Goal: Task Accomplishment & Management: Complete application form

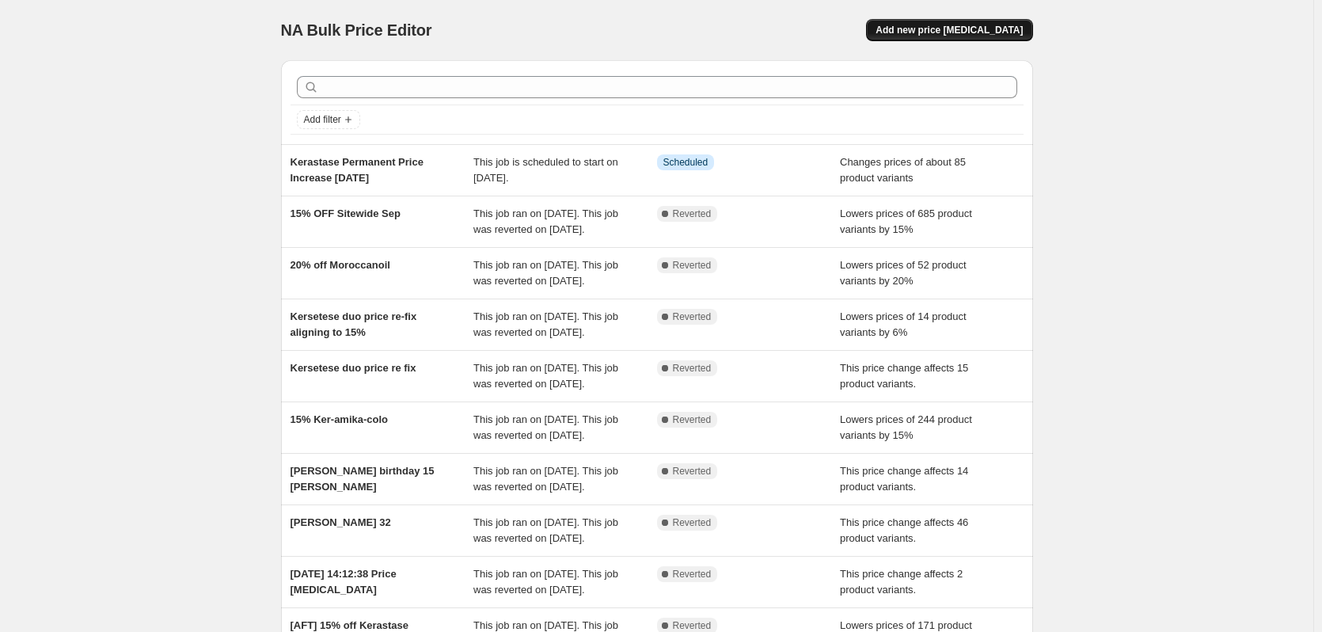
click at [956, 32] on span "Add new price [MEDICAL_DATA]" at bounding box center [948, 30] width 147 height 13
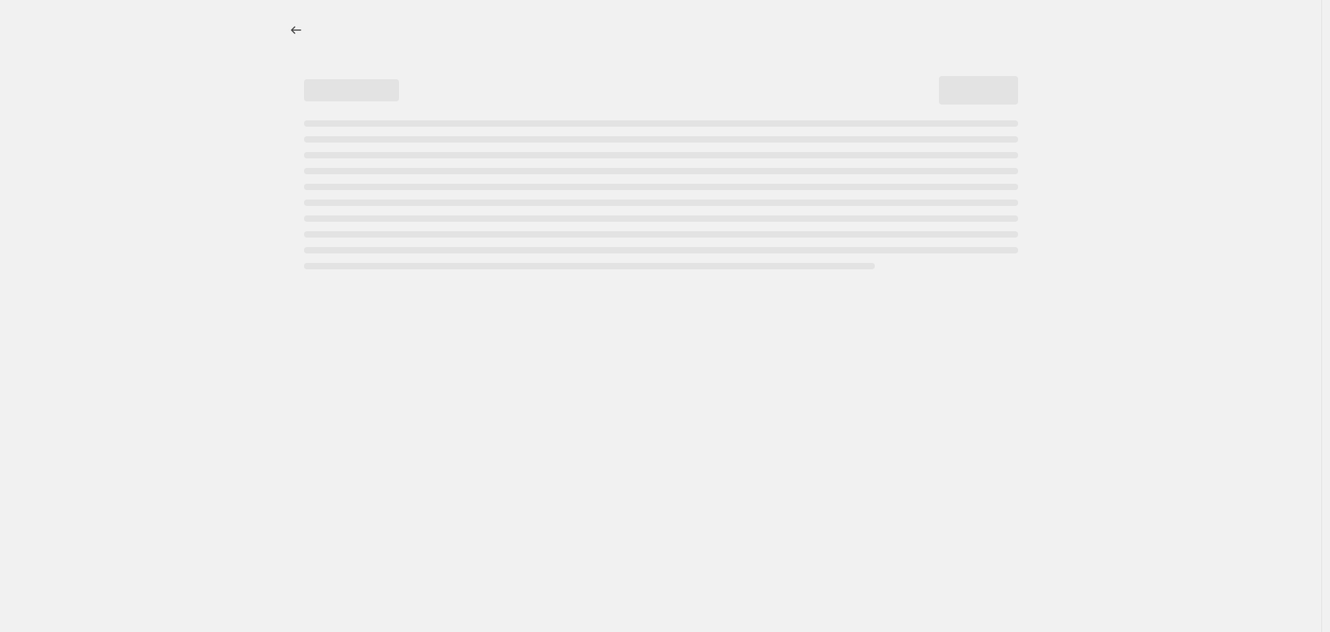
select select "percentage"
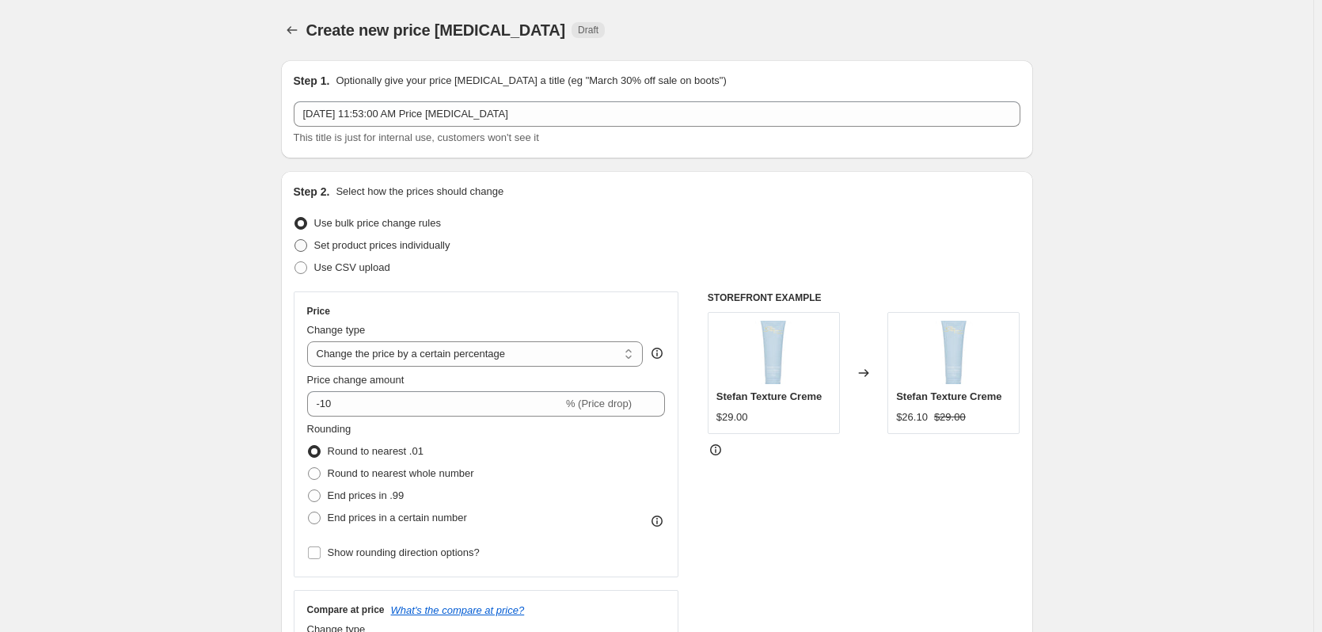
click at [349, 245] on span "Set product prices individually" at bounding box center [382, 245] width 136 height 12
click at [295, 240] on input "Set product prices individually" at bounding box center [294, 239] width 1 height 1
radio input "true"
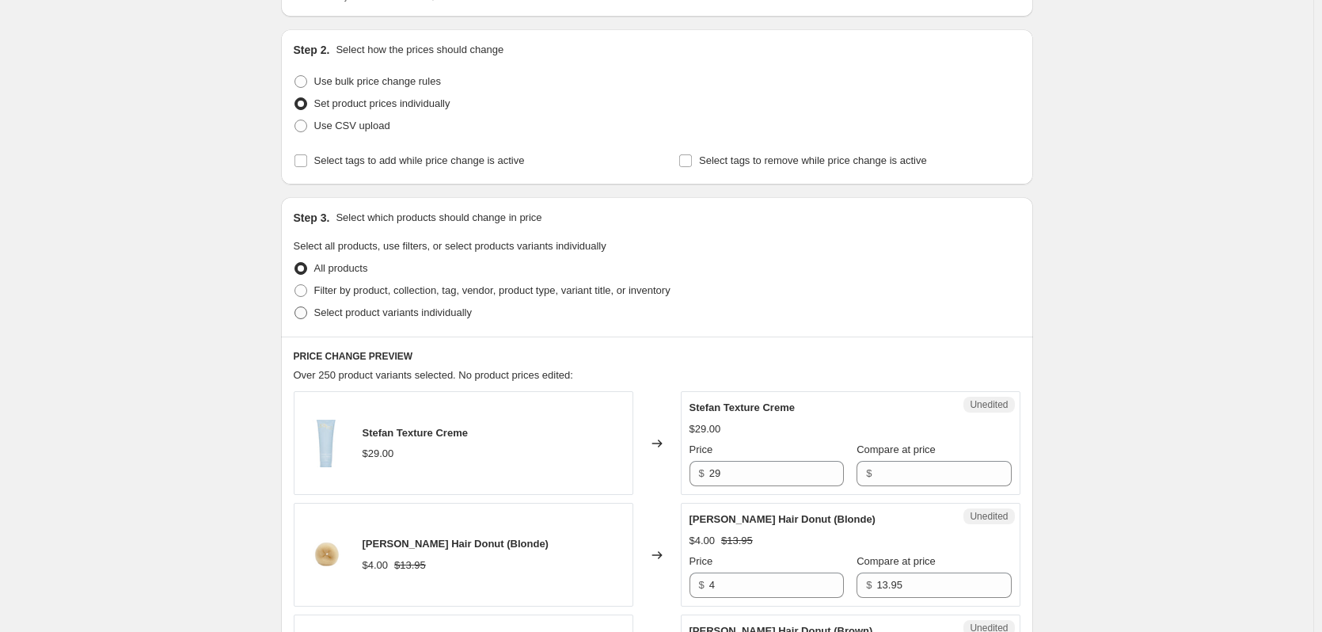
scroll to position [158, 0]
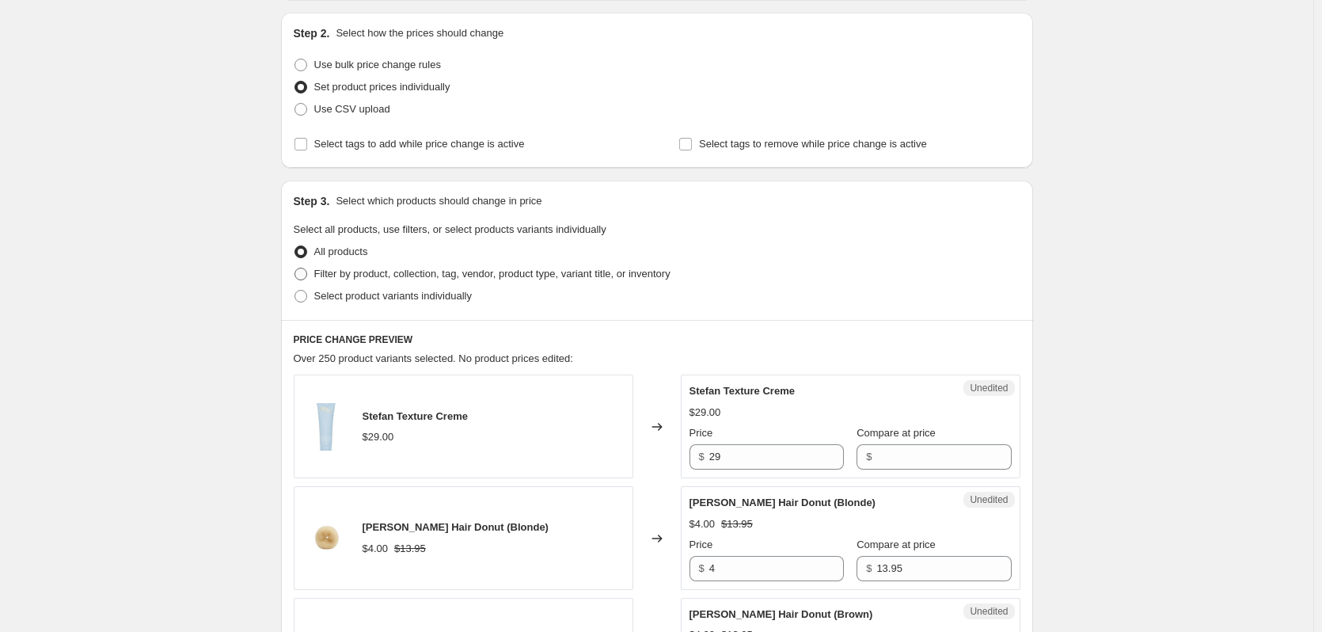
click at [342, 279] on span "Filter by product, collection, tag, vendor, product type, variant title, or inv…" at bounding box center [492, 273] width 356 height 12
click at [295, 268] on input "Filter by product, collection, tag, vendor, product type, variant title, or inv…" at bounding box center [294, 267] width 1 height 1
radio input "true"
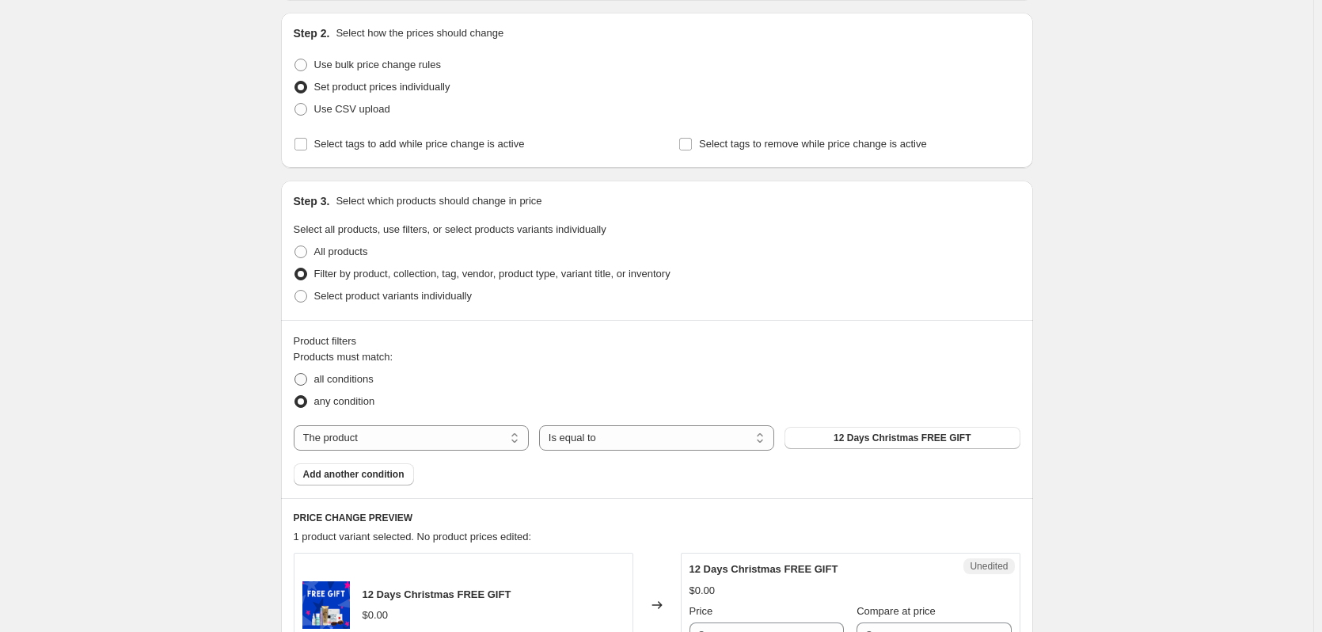
click at [347, 383] on span "all conditions" at bounding box center [343, 379] width 59 height 12
click at [295, 374] on input "all conditions" at bounding box center [294, 373] width 1 height 1
radio input "true"
click at [381, 437] on select "The product The product's collection The product's tag The product's vendor The…" at bounding box center [411, 437] width 235 height 25
drag, startPoint x: 590, startPoint y: 438, endPoint x: 515, endPoint y: 421, distance: 77.0
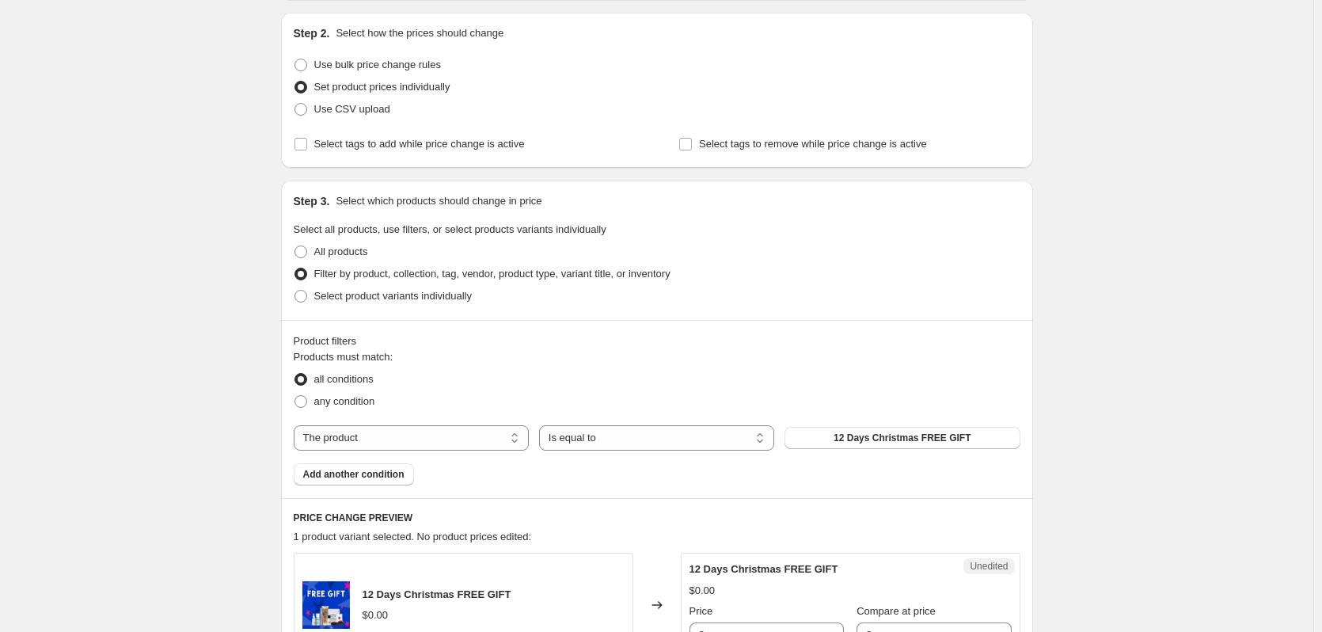
click at [590, 437] on select "Is equal to Is not equal to" at bounding box center [656, 437] width 235 height 25
drag, startPoint x: 422, startPoint y: 421, endPoint x: 429, endPoint y: 431, distance: 12.5
click at [422, 421] on div "Products must match: all conditions any condition The product The product's col…" at bounding box center [657, 417] width 727 height 136
click at [431, 434] on select "The product The product's collection The product's tag The product's vendor The…" at bounding box center [411, 437] width 235 height 25
select select "vendor"
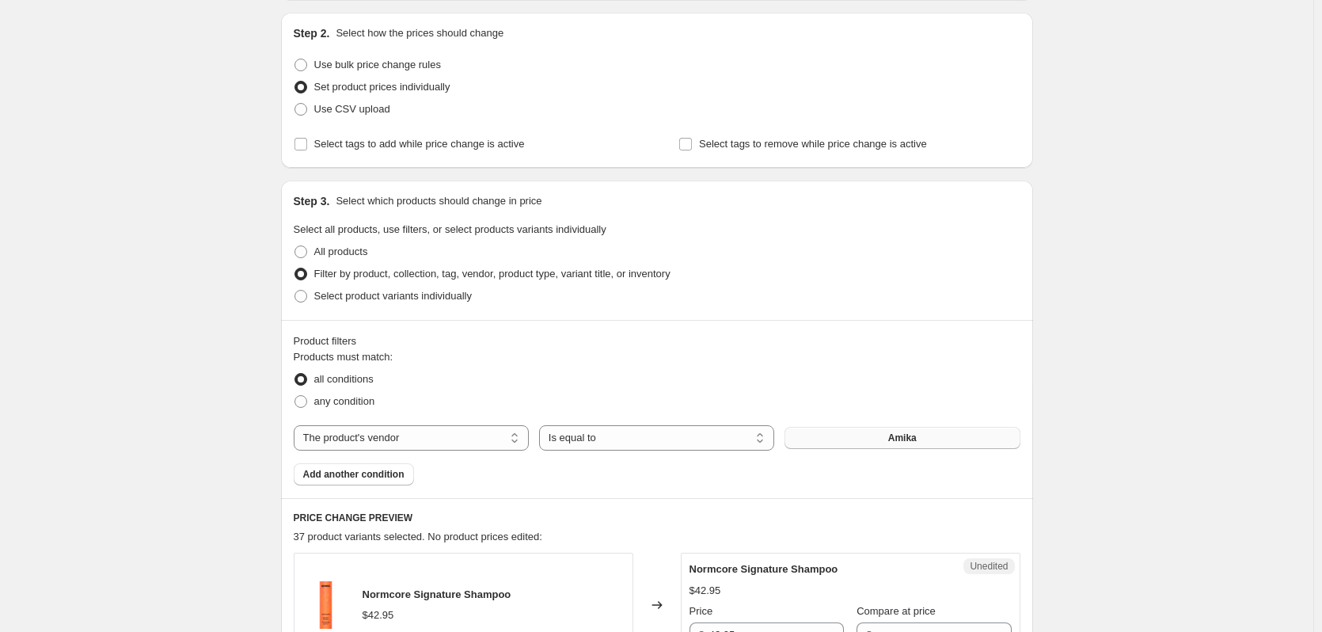
click at [844, 441] on button "Amika" at bounding box center [901, 438] width 235 height 22
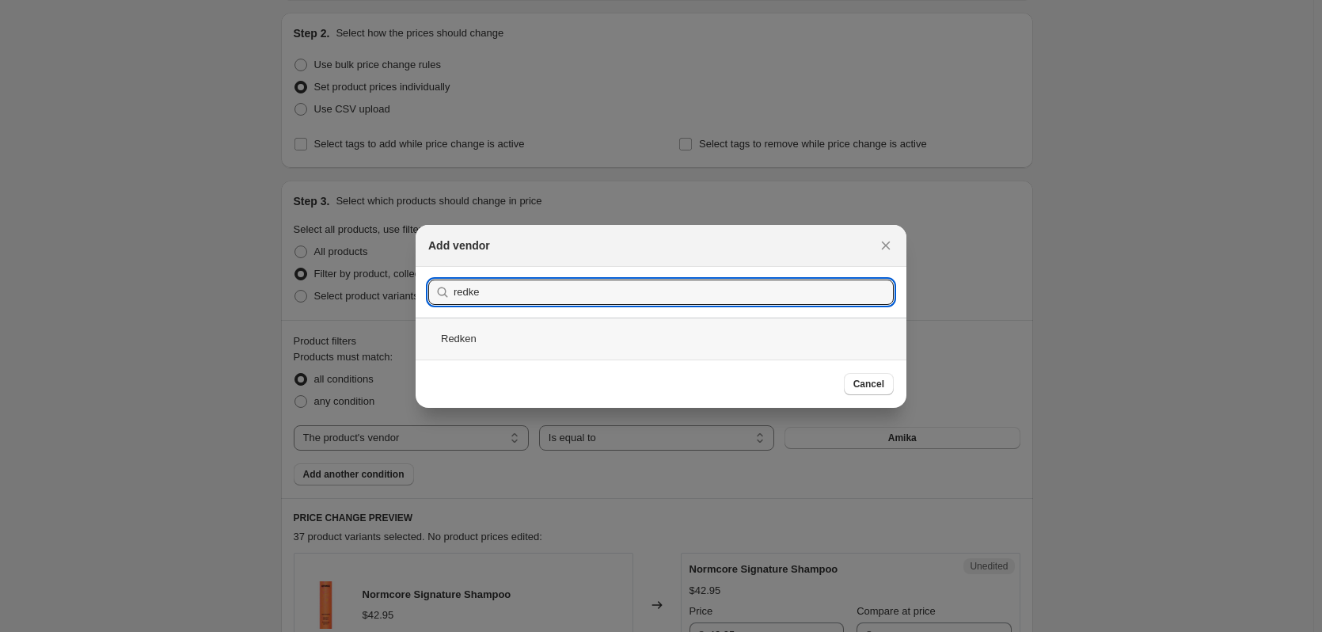
type input "redke"
click at [485, 333] on div "Redken" at bounding box center [660, 338] width 491 height 42
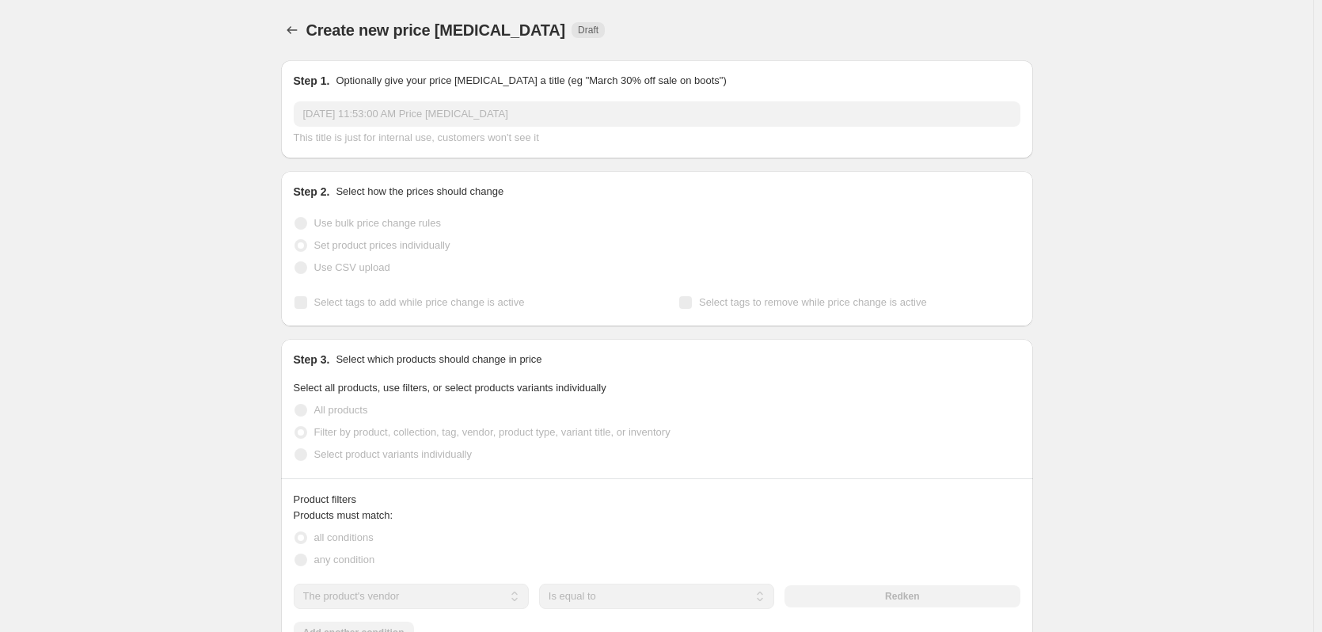
scroll to position [158, 0]
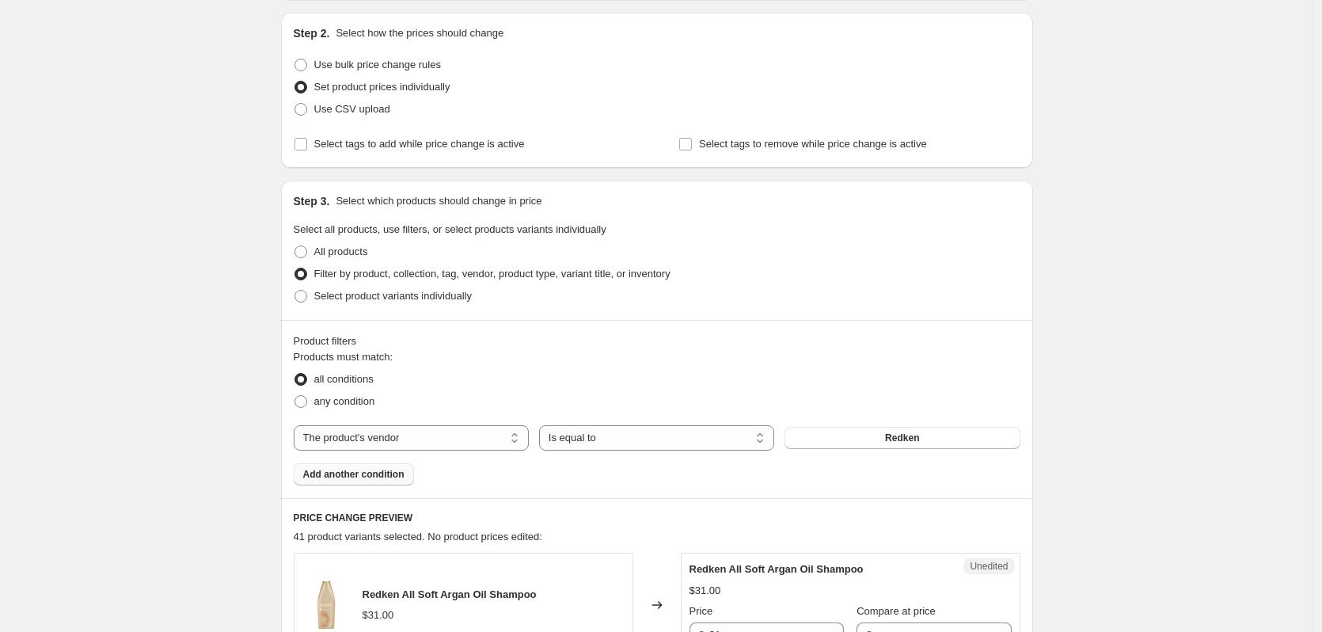
click at [344, 473] on span "Add another condition" at bounding box center [353, 474] width 101 height 13
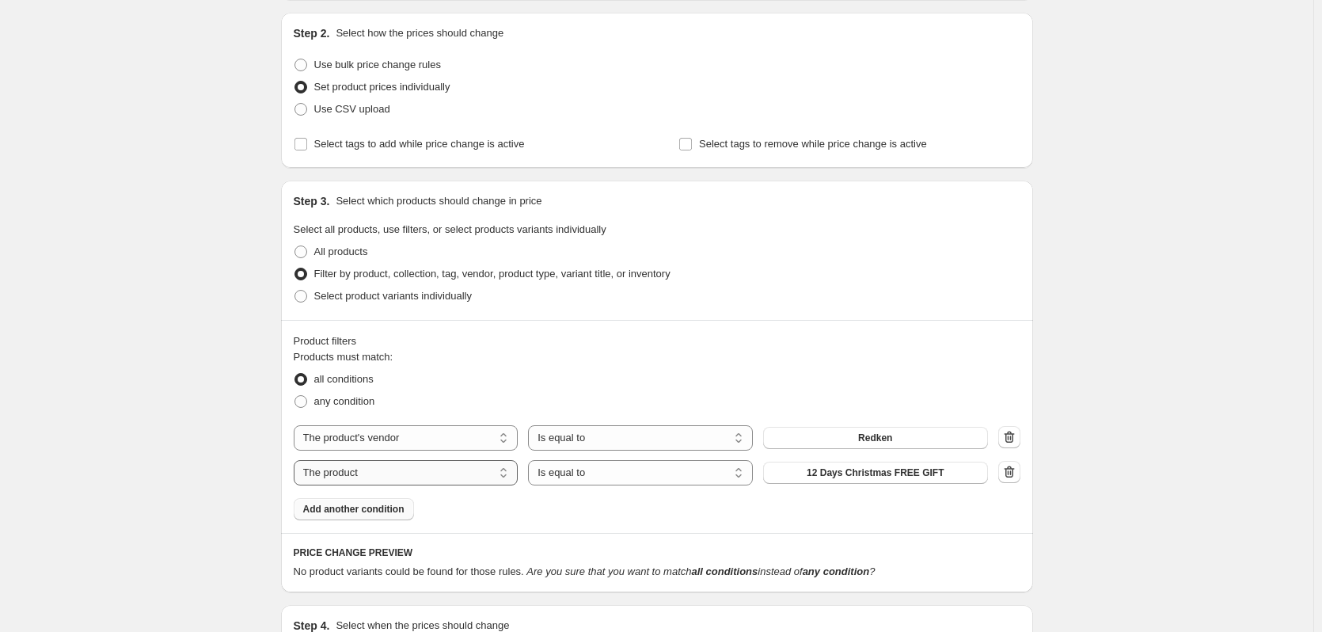
click at [378, 476] on select "The product The product's collection The product's tag The product's vendor The…" at bounding box center [406, 472] width 225 height 25
select select "product_status"
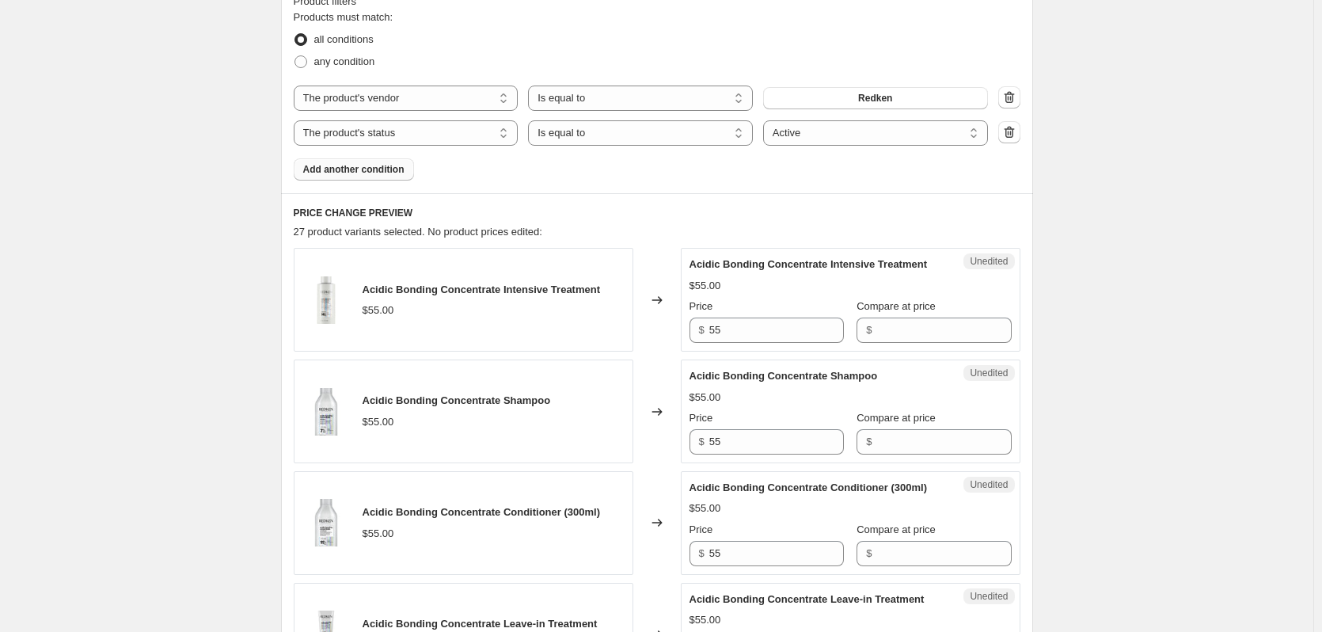
scroll to position [554, 0]
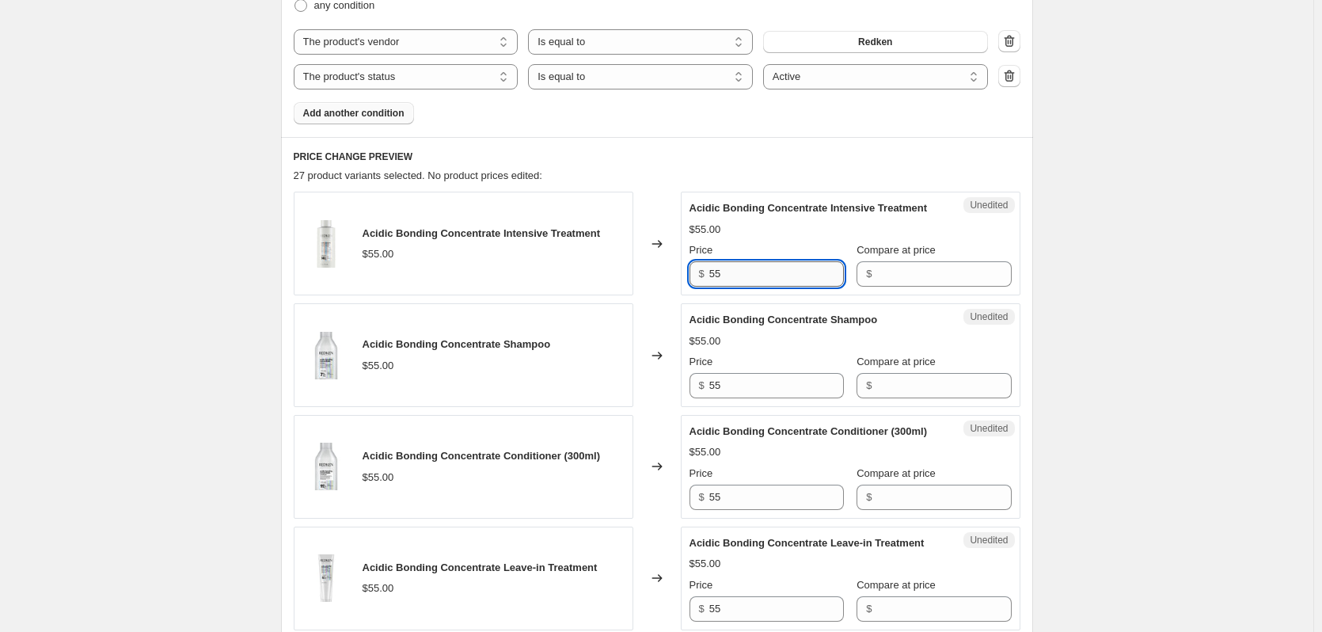
click at [749, 286] on input "55" at bounding box center [776, 273] width 135 height 25
click at [765, 286] on input "55" at bounding box center [776, 273] width 135 height 25
type input "58"
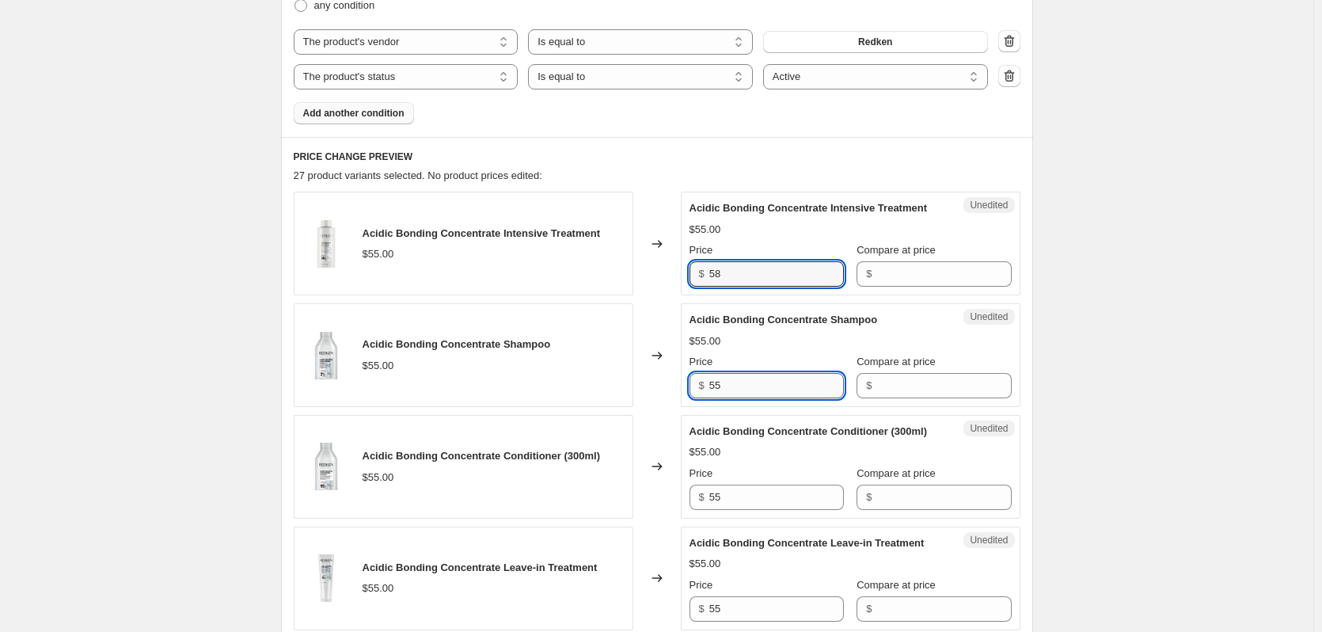
click at [766, 390] on input "55" at bounding box center [776, 385] width 135 height 25
click at [765, 390] on input "55" at bounding box center [776, 385] width 135 height 25
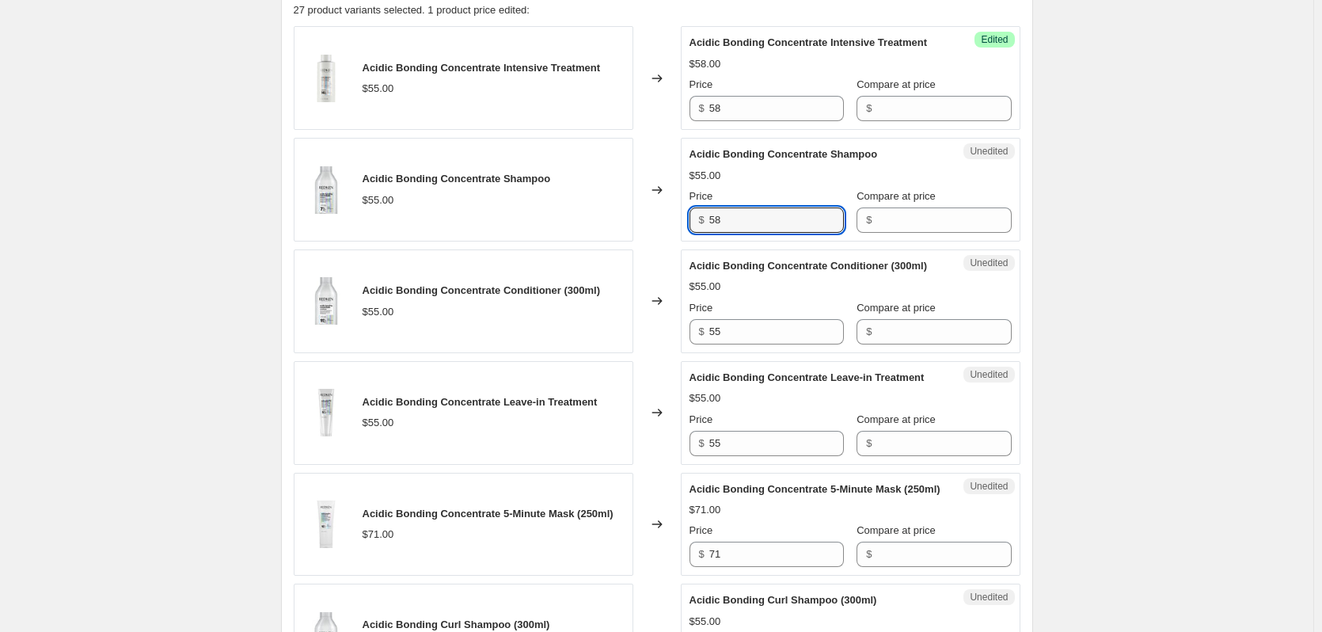
scroll to position [712, 0]
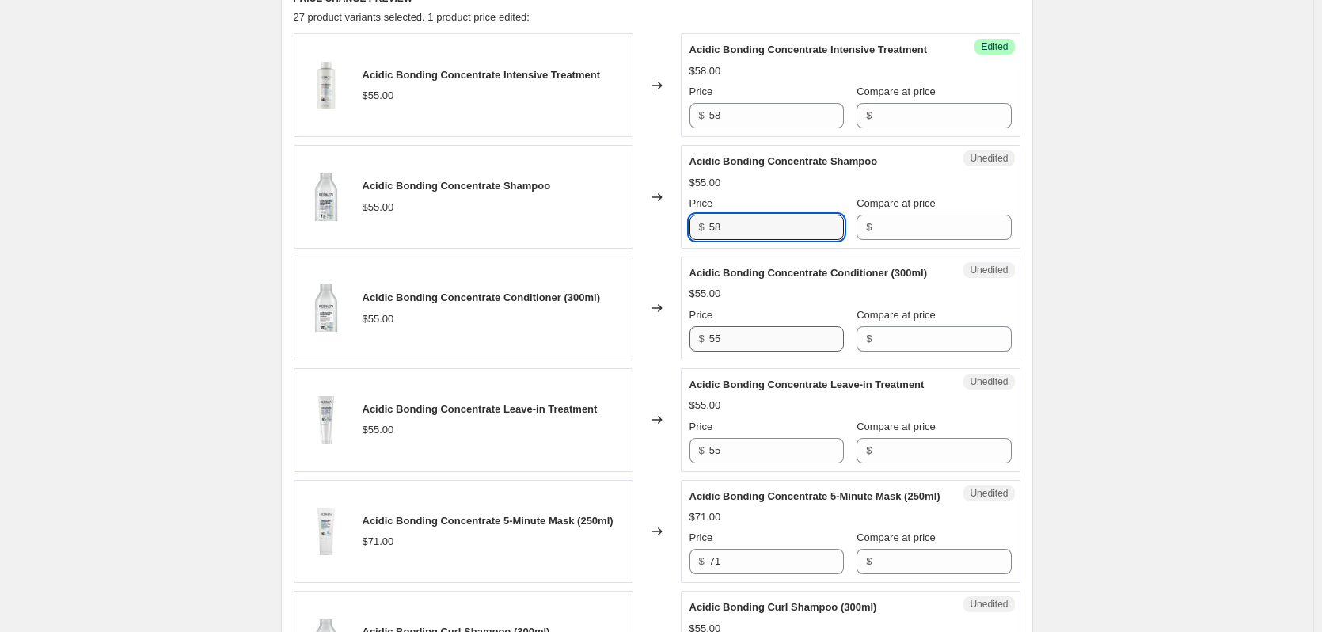
type input "58"
click at [780, 351] on input "55" at bounding box center [776, 338] width 135 height 25
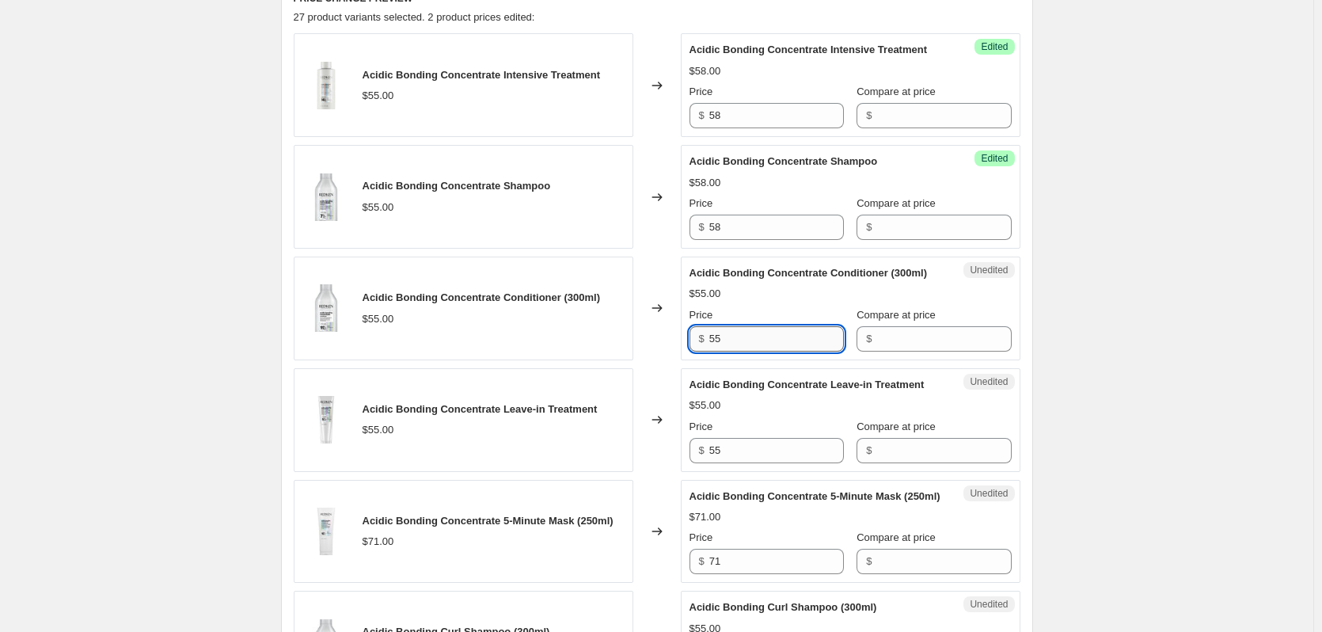
click at [780, 351] on input "55" at bounding box center [776, 338] width 135 height 25
type input "58"
drag, startPoint x: 1060, startPoint y: 328, endPoint x: 1045, endPoint y: 333, distance: 15.8
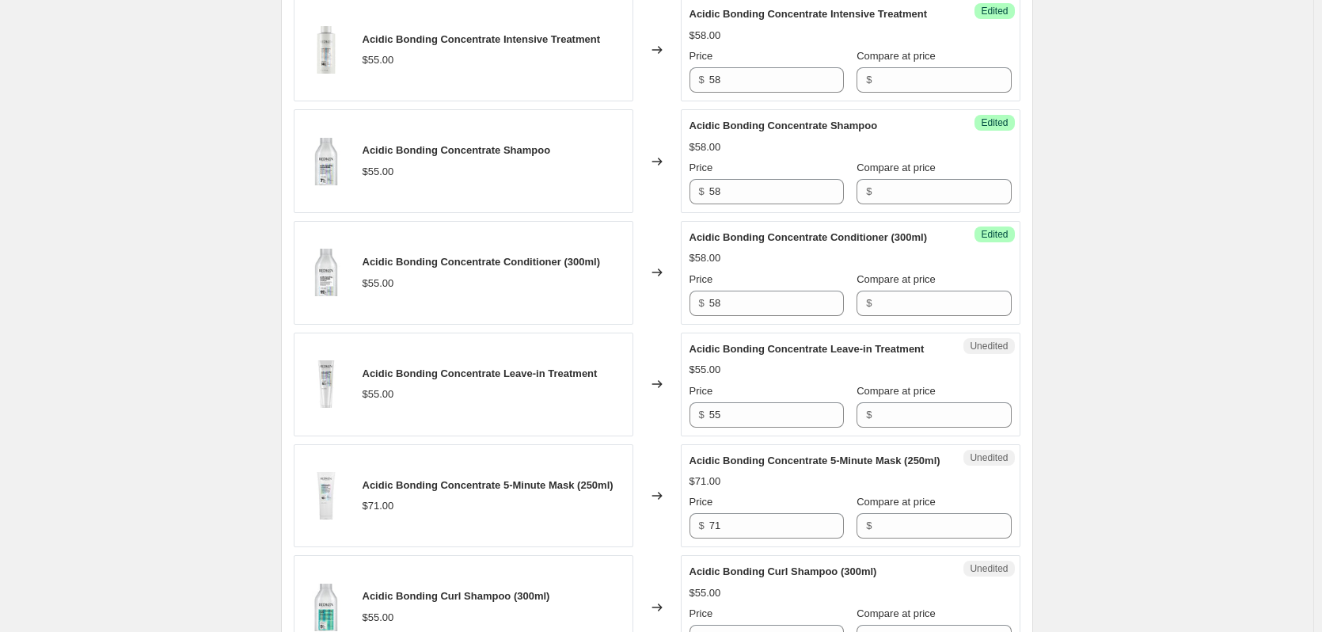
scroll to position [791, 0]
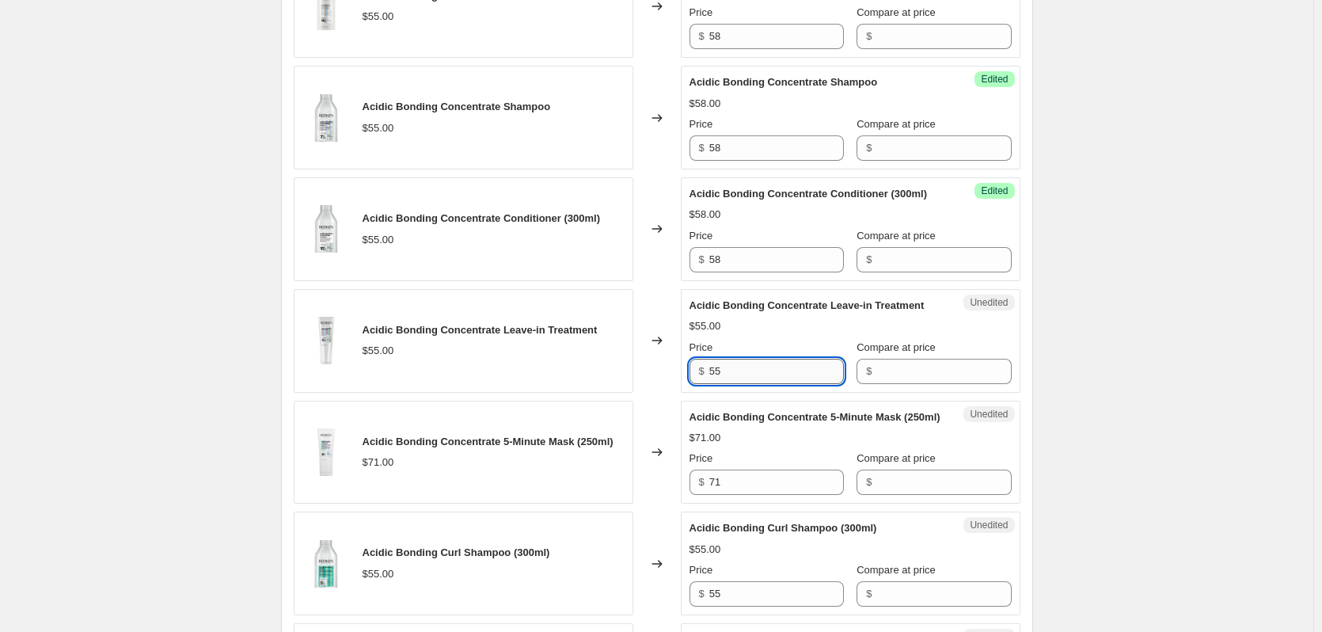
click at [753, 384] on input "55" at bounding box center [776, 371] width 135 height 25
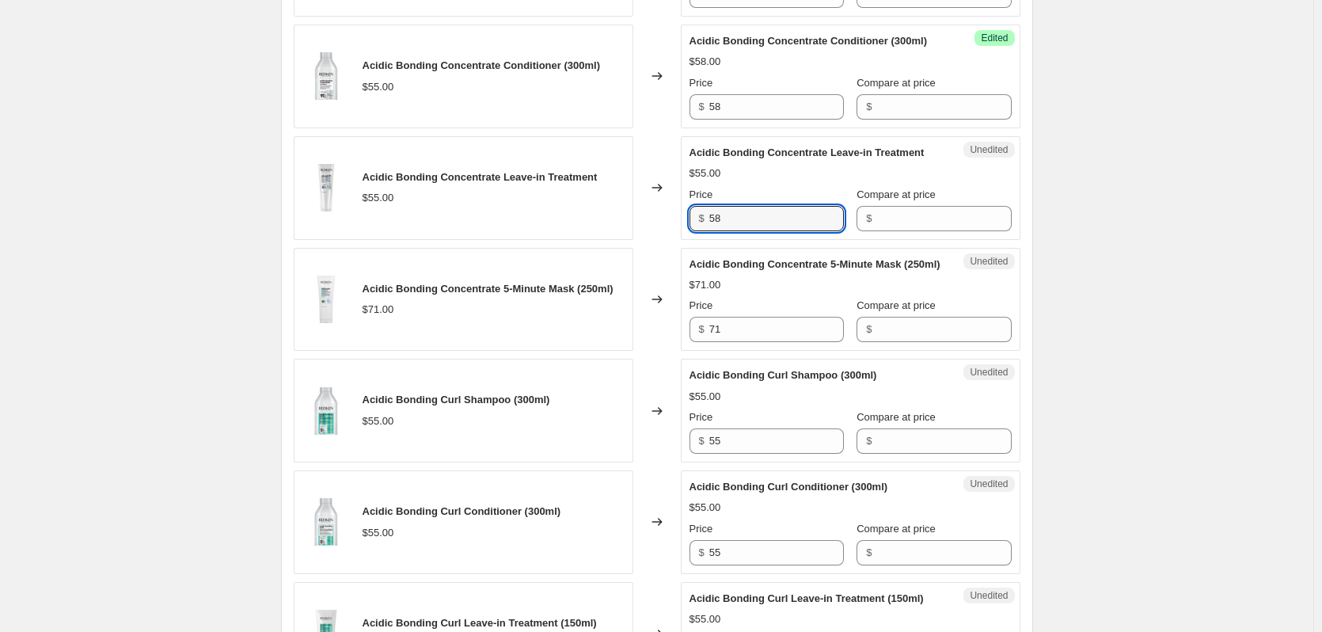
scroll to position [950, 0]
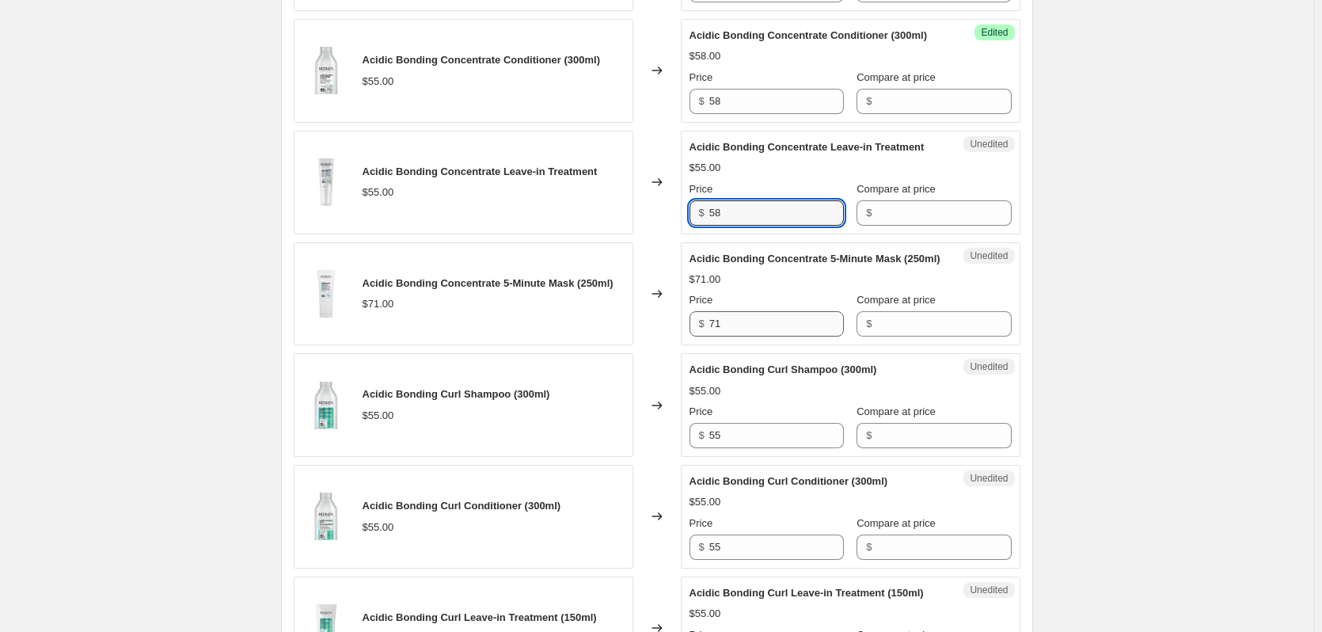
type input "58"
click at [755, 336] on input "71" at bounding box center [776, 323] width 135 height 25
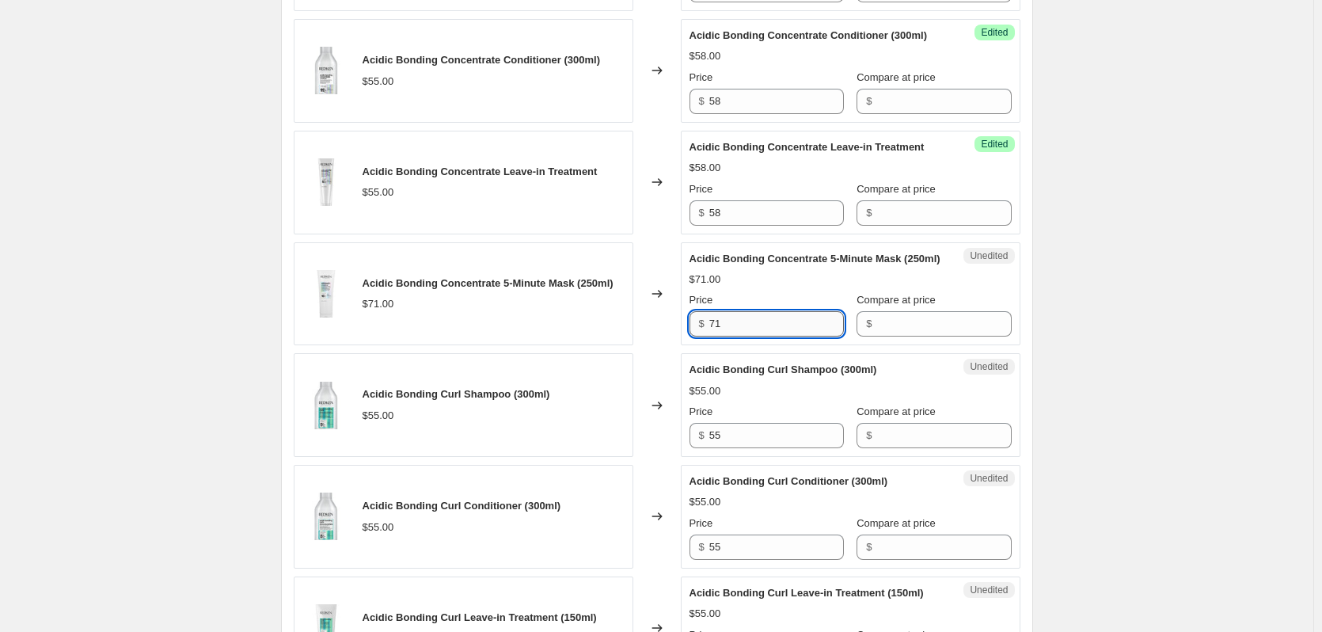
click at [755, 336] on input "71" at bounding box center [776, 323] width 135 height 25
type input "73"
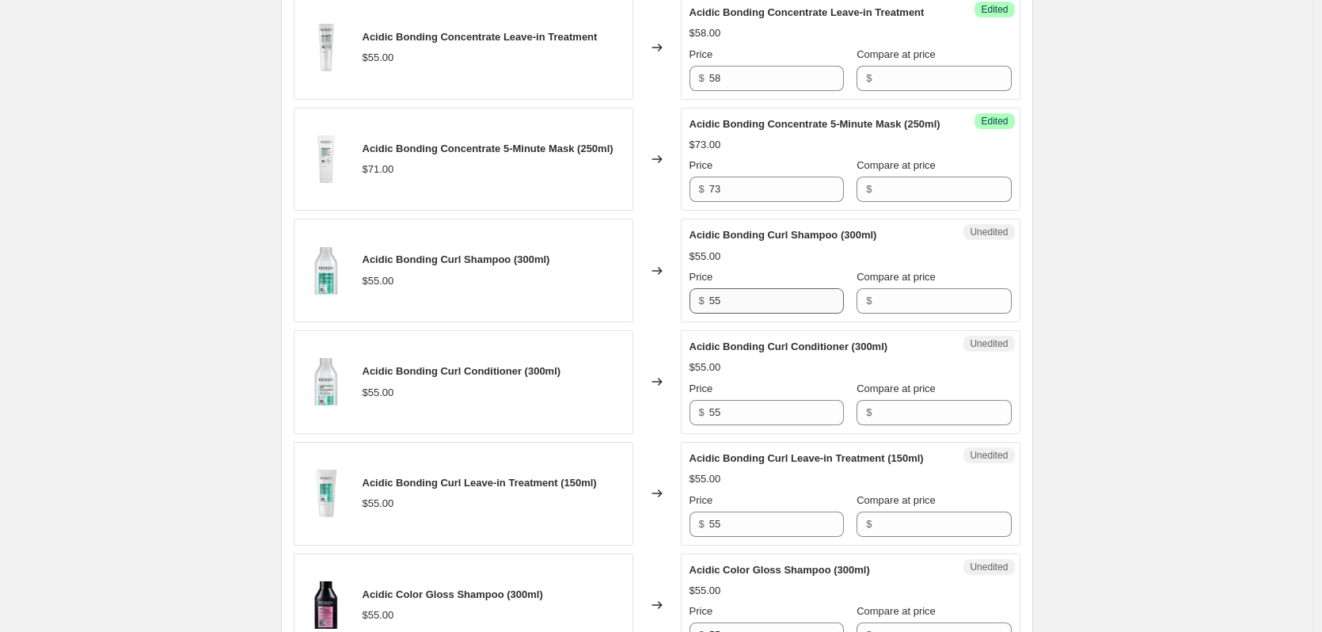
scroll to position [1108, 0]
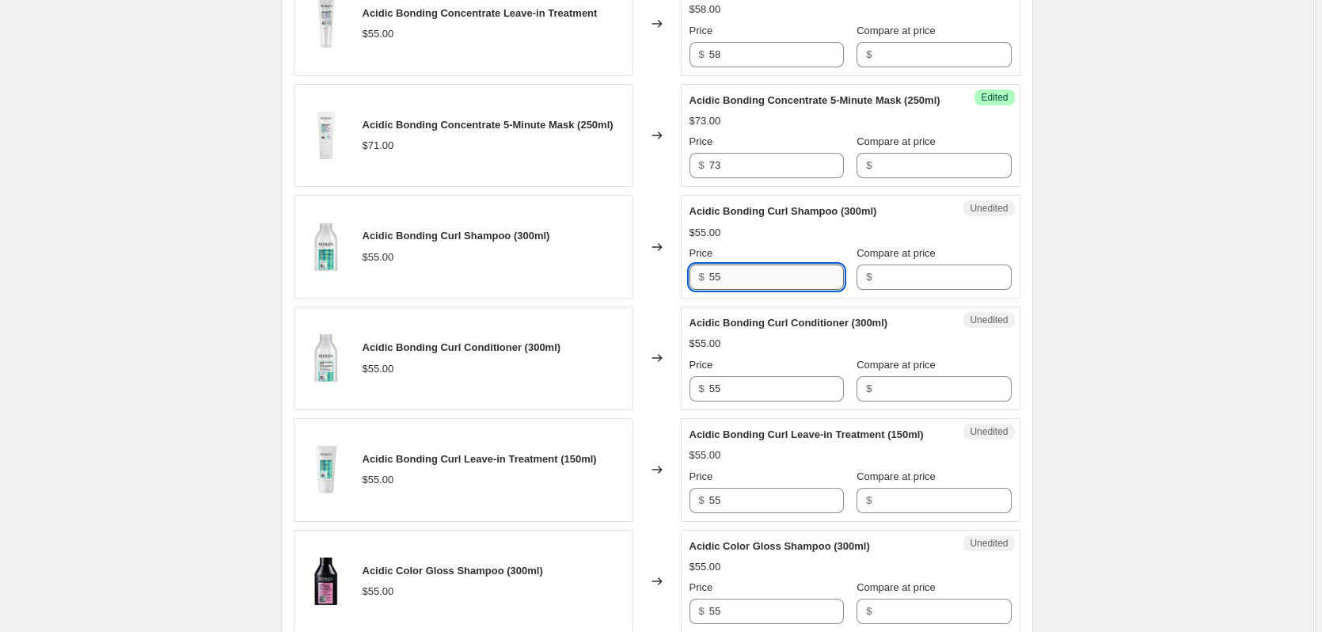
click at [739, 290] on input "55" at bounding box center [776, 276] width 135 height 25
type input "58"
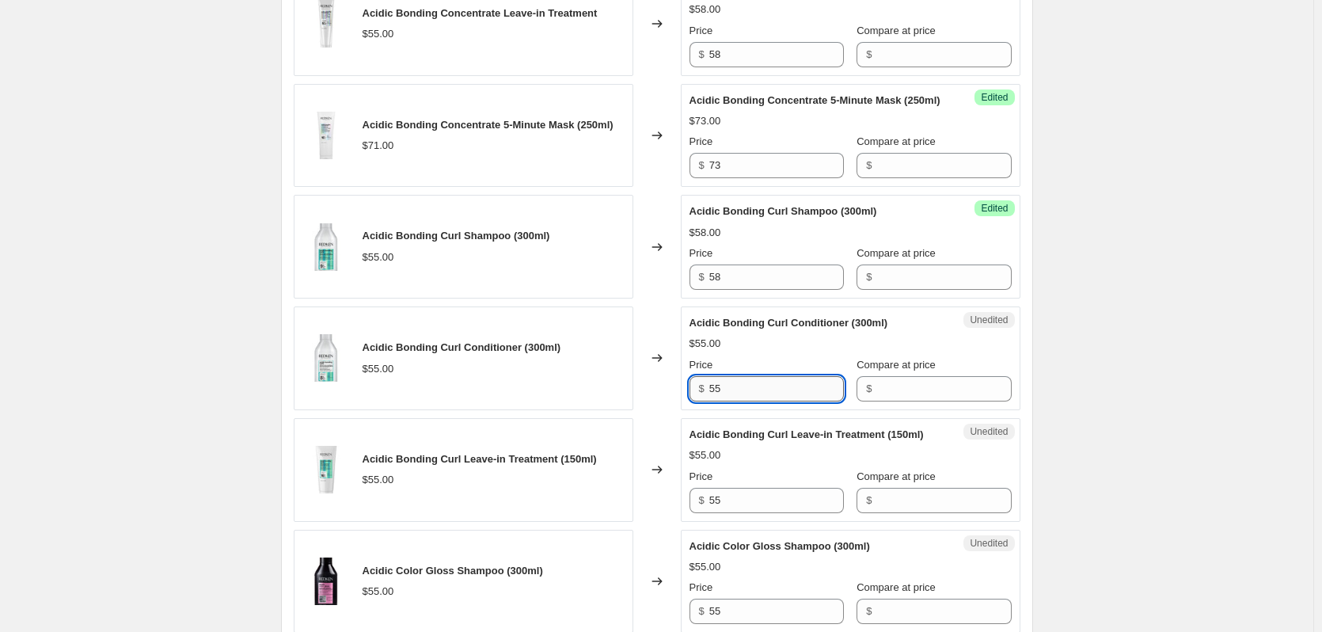
click at [738, 401] on input "55" at bounding box center [776, 388] width 135 height 25
type input "58"
click at [747, 513] on input "55" at bounding box center [776, 500] width 135 height 25
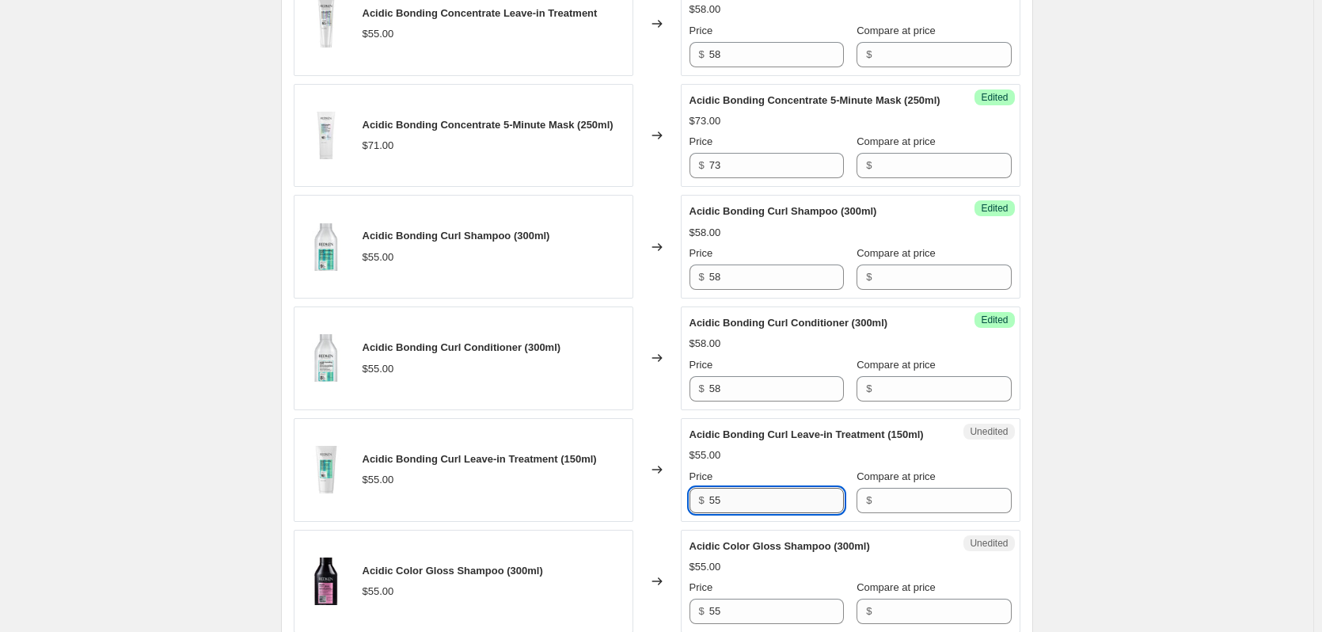
click at [747, 513] on input "55" at bounding box center [776, 500] width 135 height 25
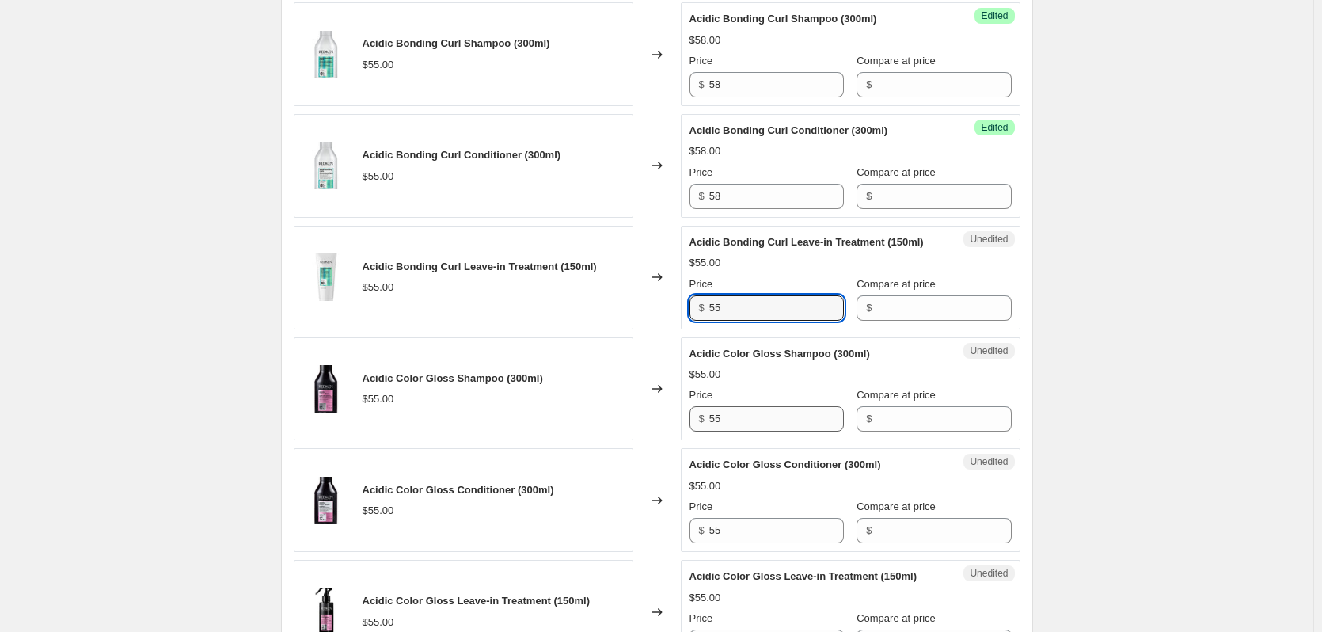
scroll to position [1345, 0]
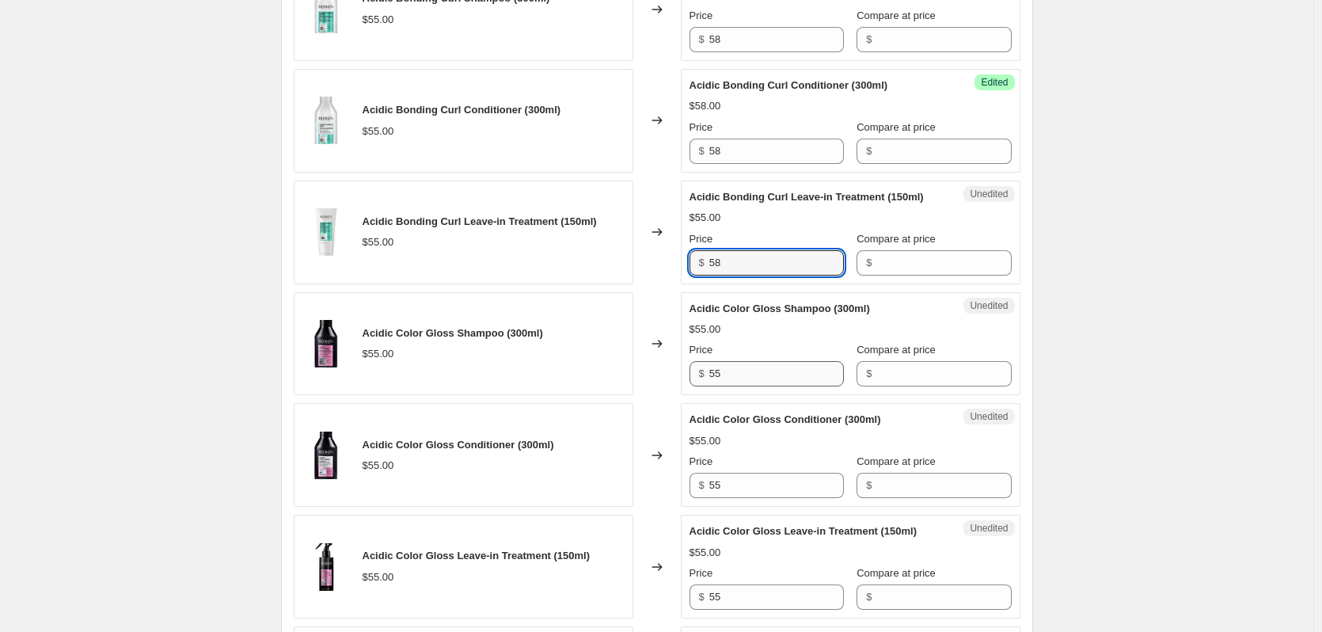
type input "58"
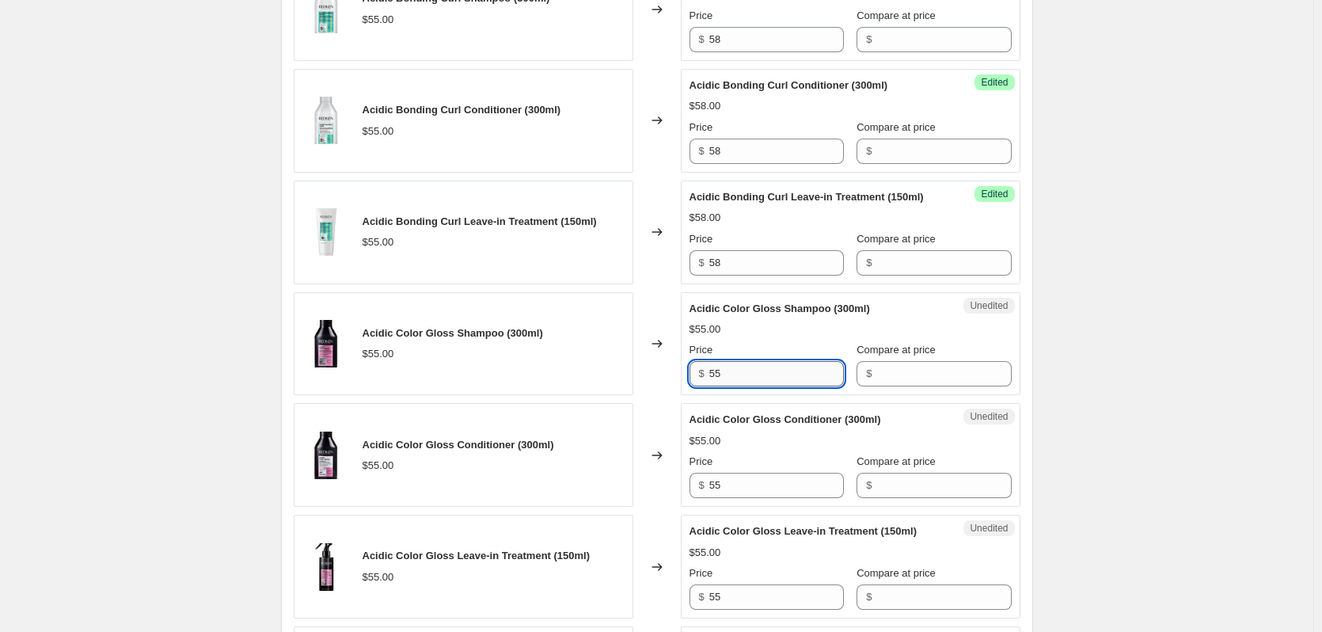
click at [740, 386] on input "55" at bounding box center [776, 373] width 135 height 25
type input "58"
click at [739, 498] on input "55" at bounding box center [776, 484] width 135 height 25
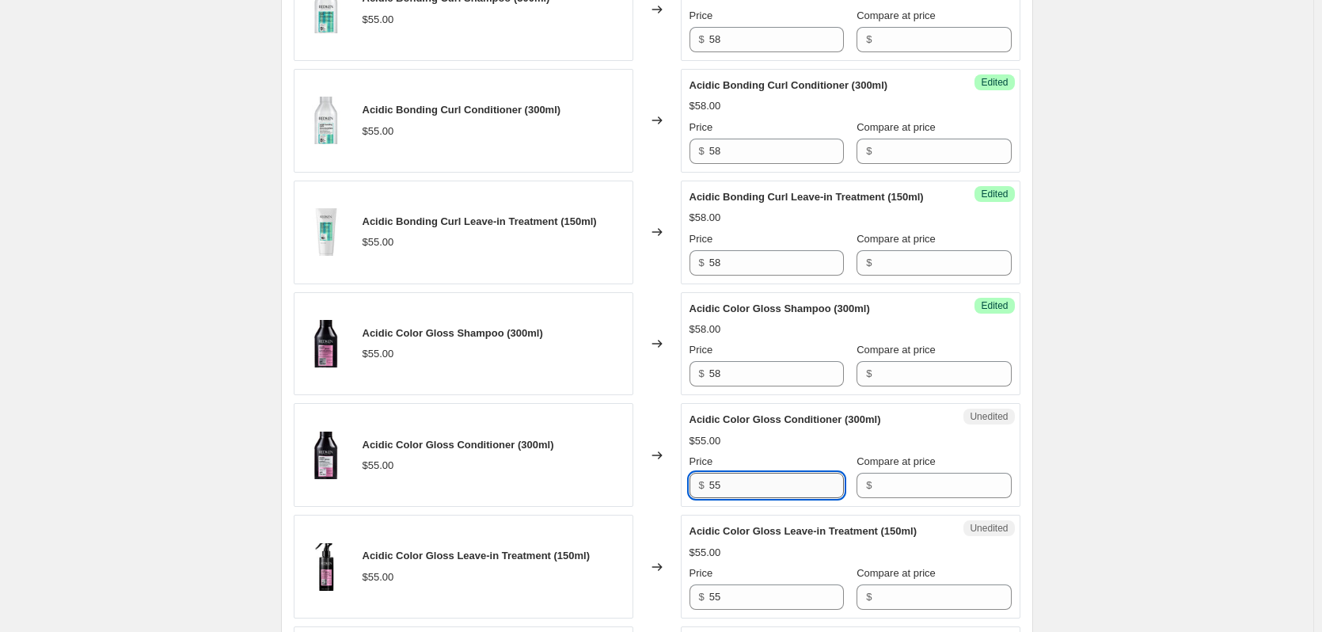
click at [739, 498] on input "55" at bounding box center [776, 484] width 135 height 25
type input "58"
click at [757, 469] on div "Price" at bounding box center [766, 461] width 154 height 16
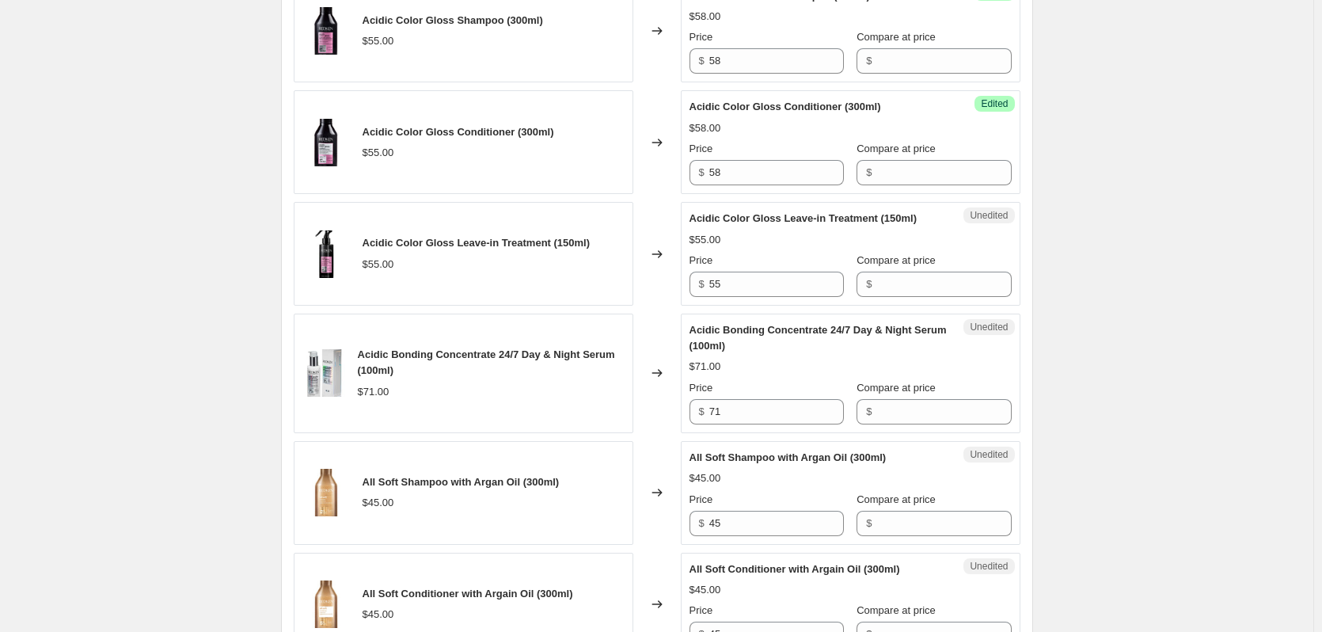
scroll to position [1662, 0]
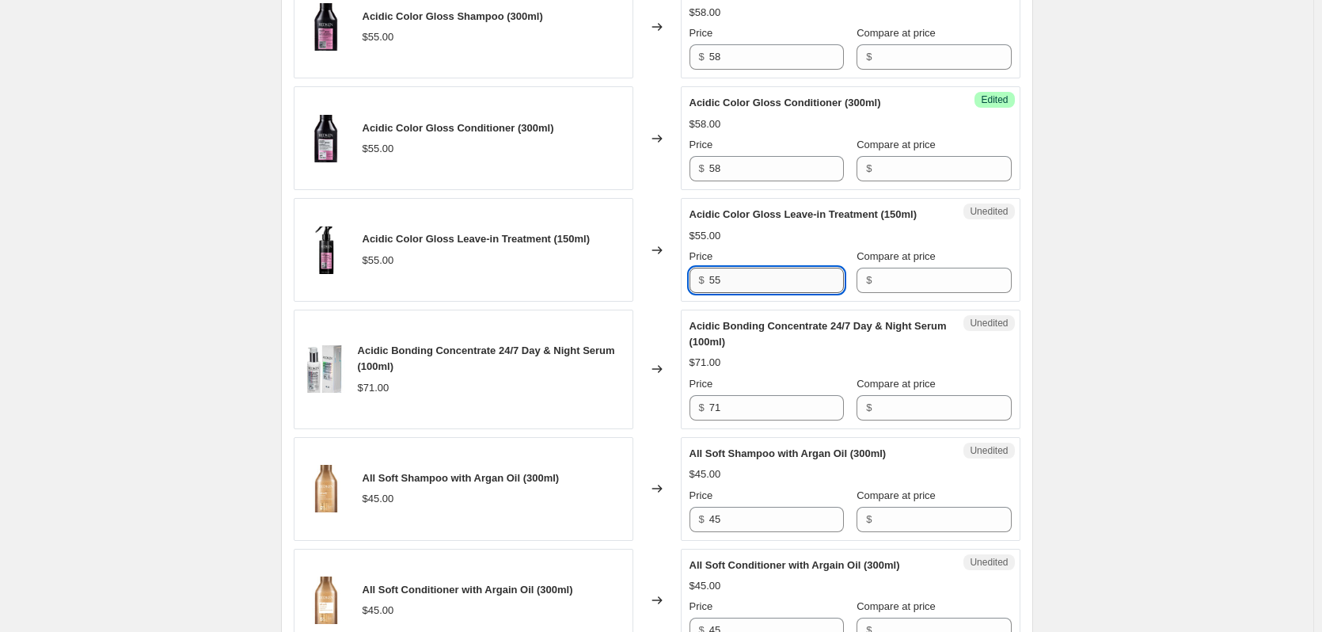
click at [750, 293] on input "55" at bounding box center [776, 279] width 135 height 25
type input "58"
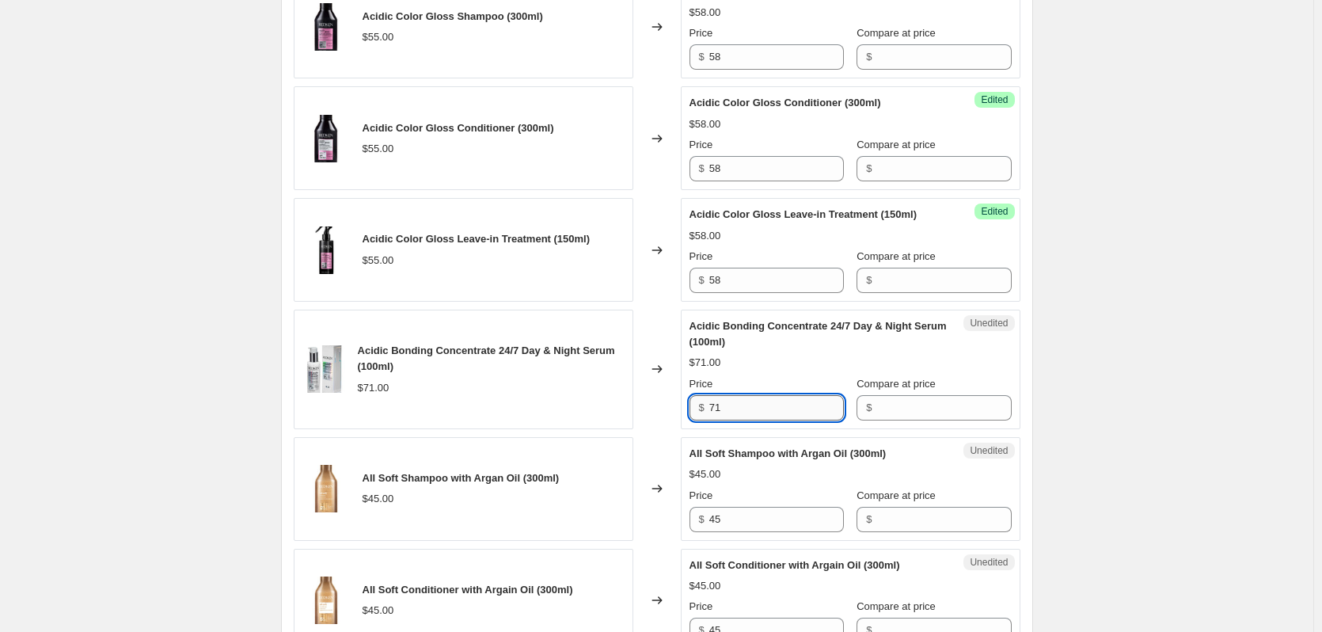
click at [740, 420] on input "71" at bounding box center [776, 407] width 135 height 25
type input "73"
click at [738, 532] on input "45" at bounding box center [776, 519] width 135 height 25
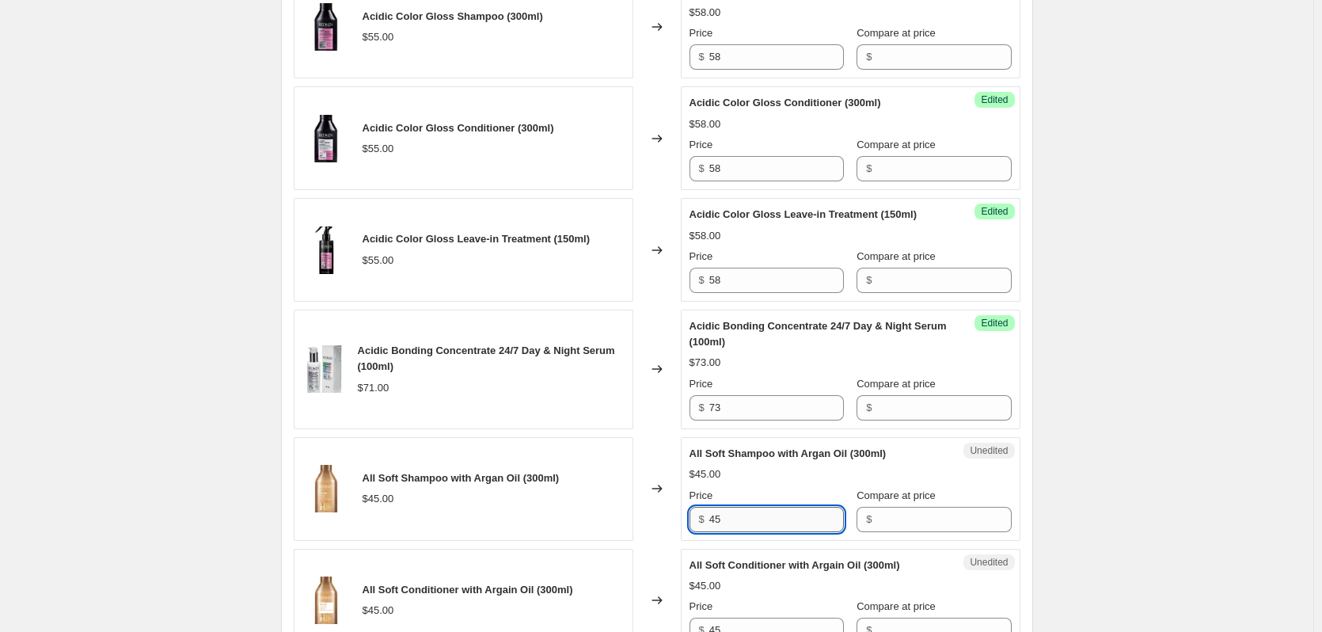
click at [738, 532] on input "45" at bounding box center [776, 519] width 135 height 25
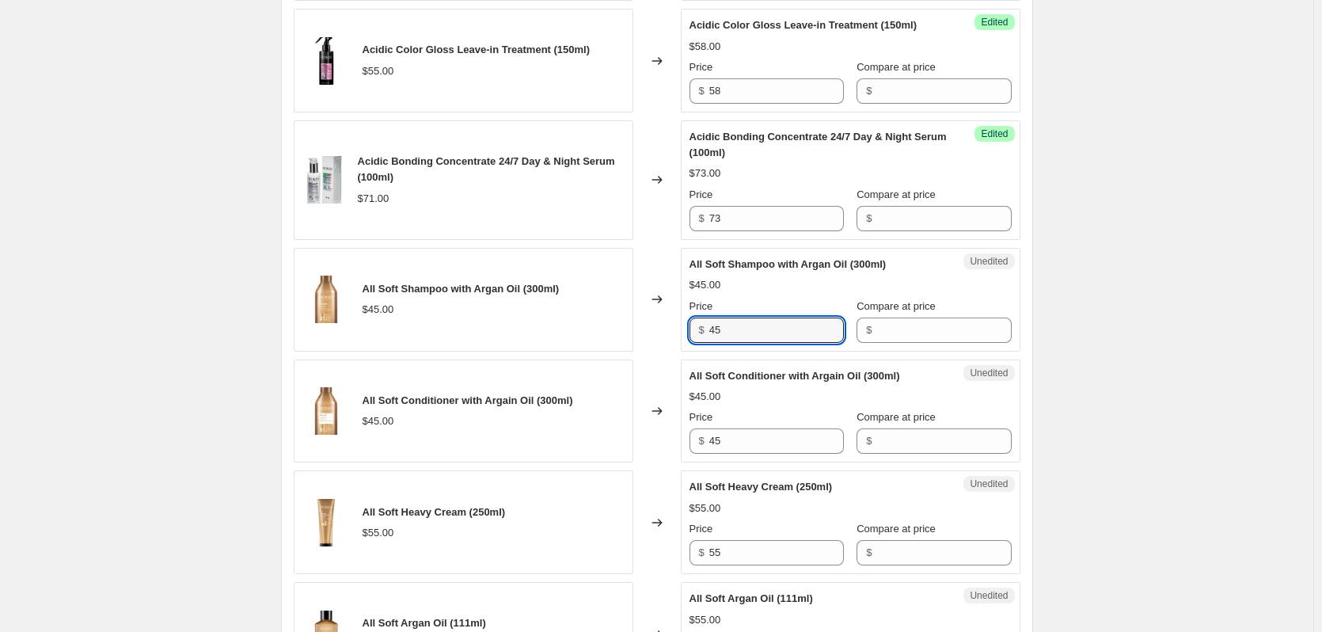
scroll to position [1899, 0]
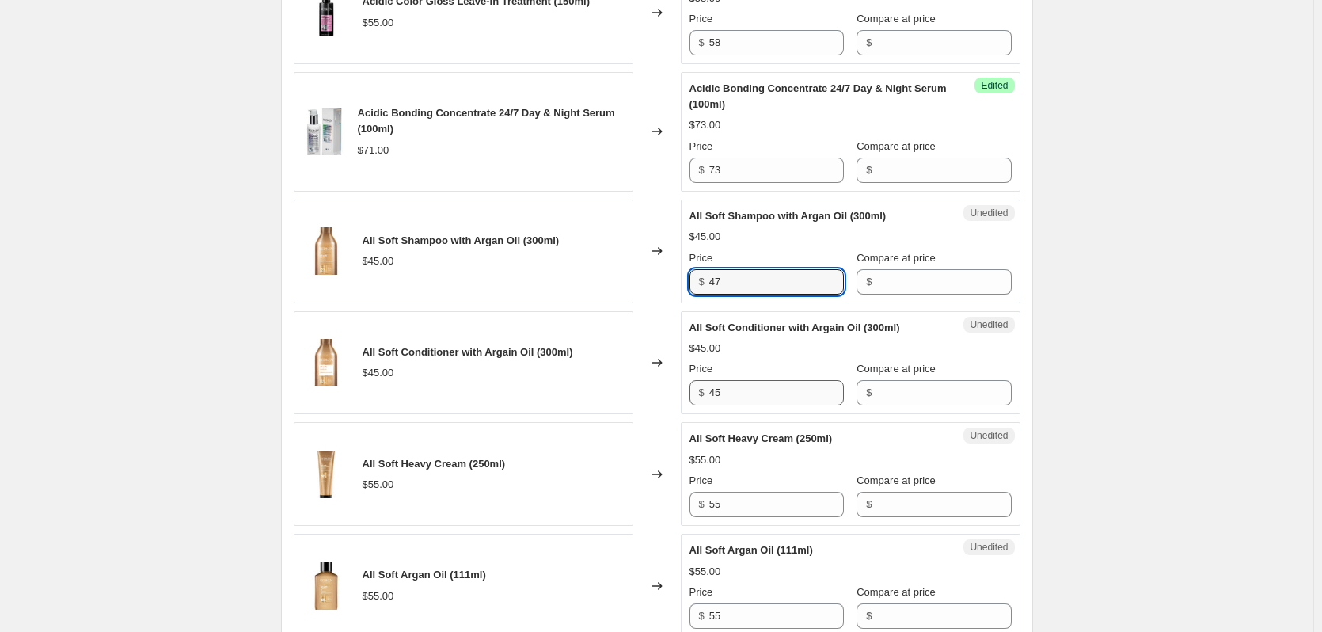
type input "47"
click at [762, 405] on input "45" at bounding box center [776, 392] width 135 height 25
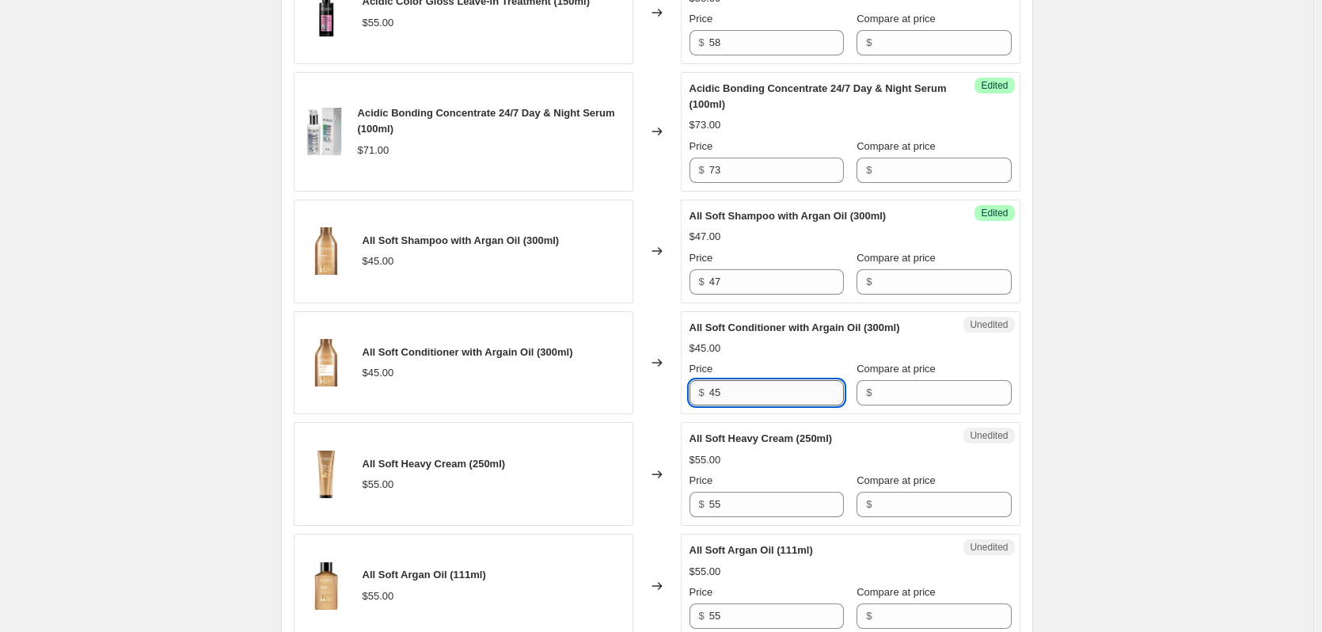
click at [762, 405] on input "45" at bounding box center [776, 392] width 135 height 25
type input "47"
click at [761, 517] on input "55" at bounding box center [776, 503] width 135 height 25
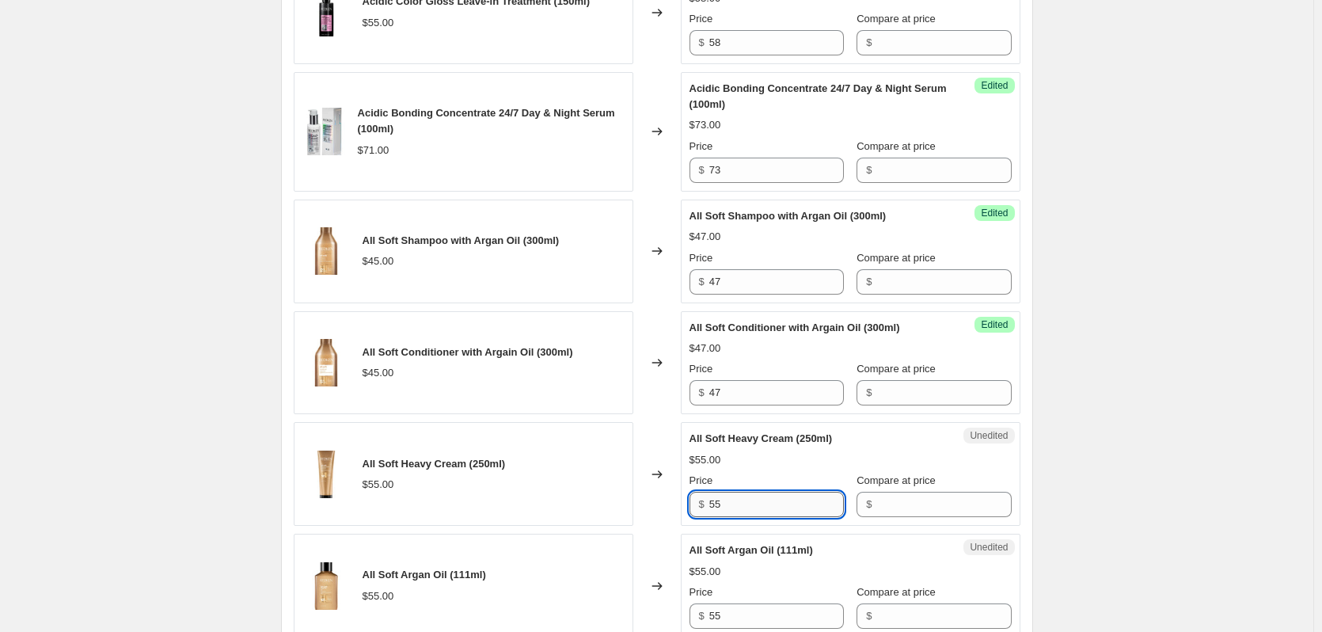
click at [761, 517] on input "55" at bounding box center [776, 503] width 135 height 25
type input "57"
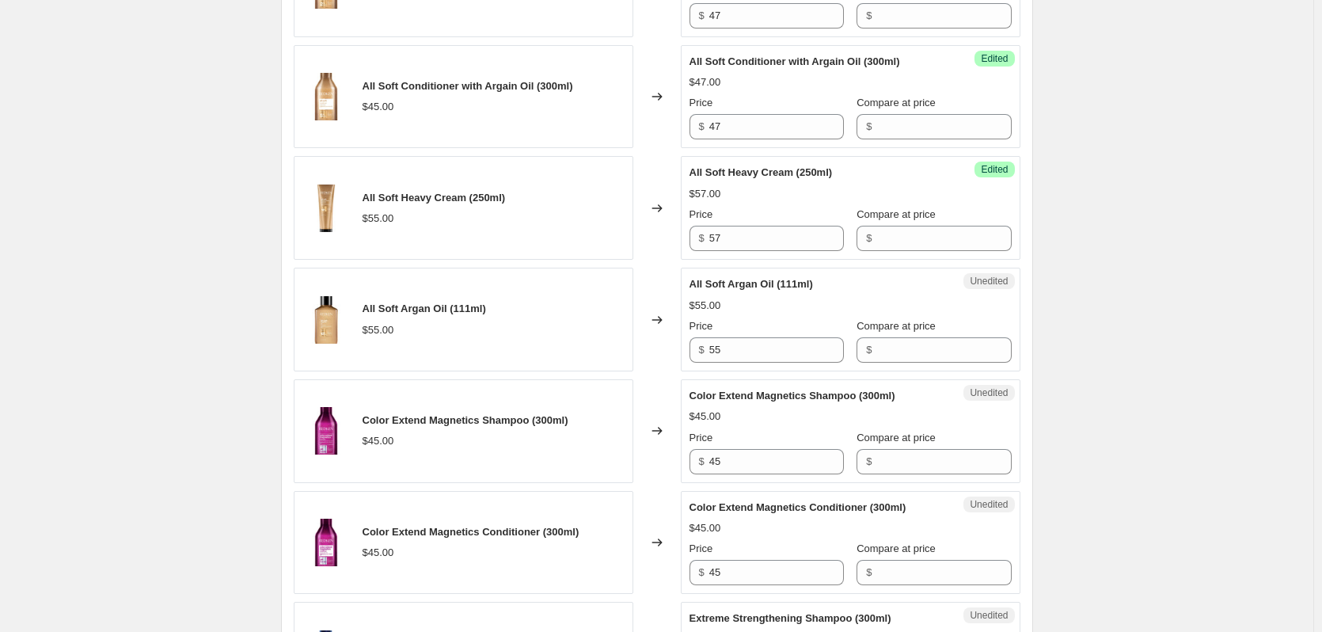
scroll to position [2295, 0]
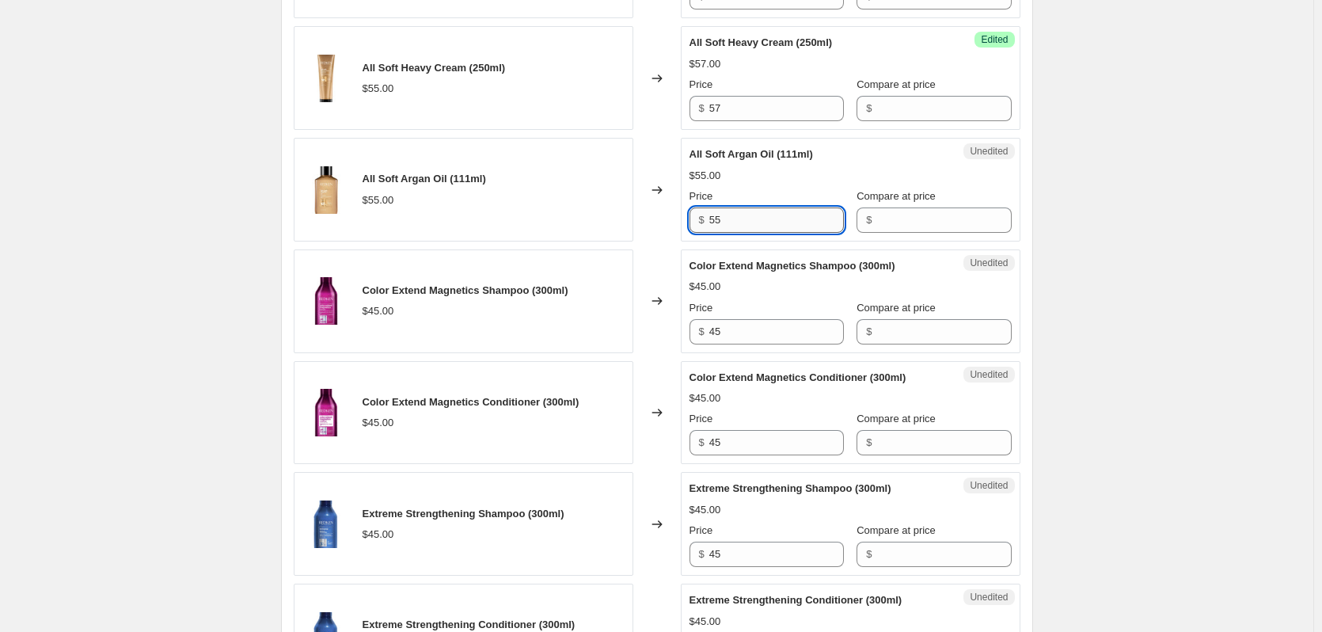
click at [761, 233] on input "55" at bounding box center [776, 219] width 135 height 25
type input "57"
click at [739, 344] on input "45" at bounding box center [776, 331] width 135 height 25
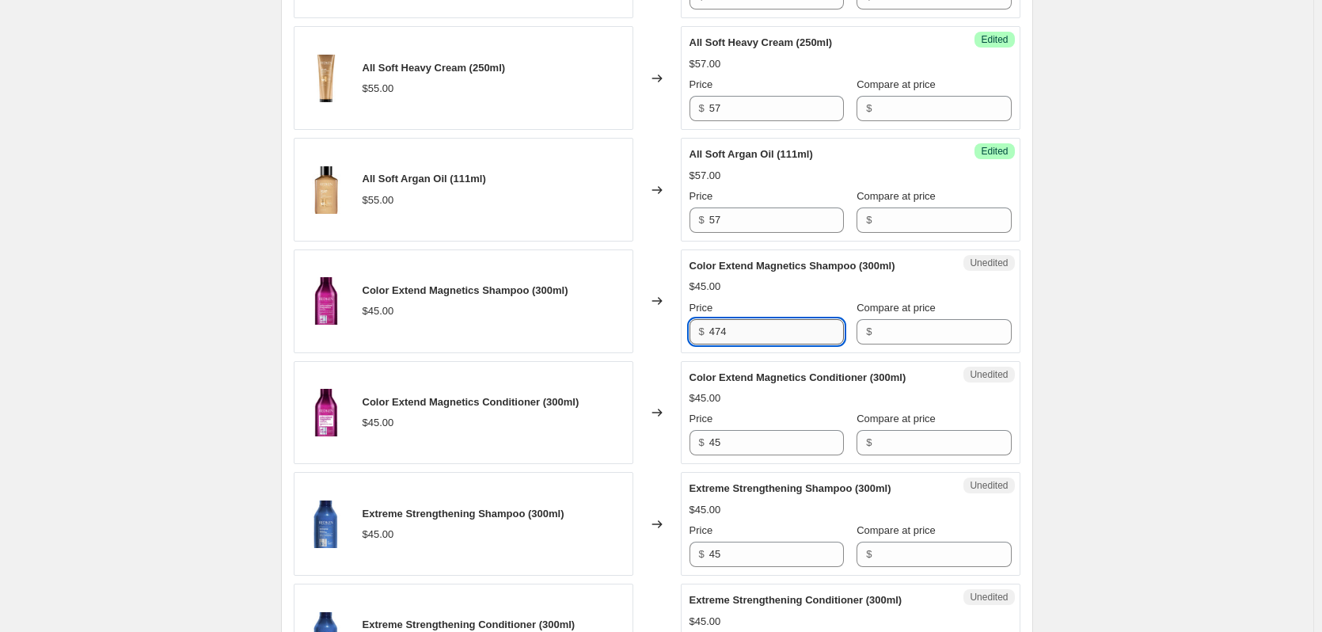
click at [744, 344] on input "474" at bounding box center [776, 331] width 135 height 25
type input "47"
click at [727, 455] on input "45" at bounding box center [776, 442] width 135 height 25
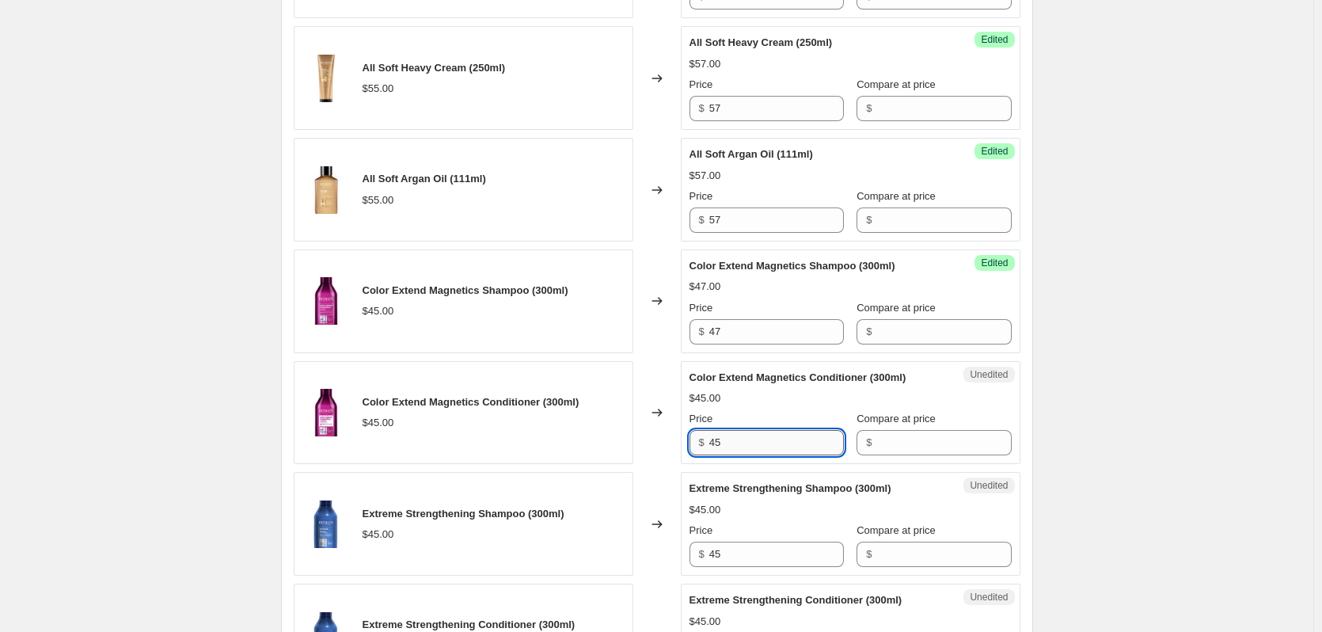
click at [727, 455] on input "45" at bounding box center [776, 442] width 135 height 25
drag, startPoint x: 766, startPoint y: 517, endPoint x: 685, endPoint y: 514, distance: 81.6
click at [685, 465] on div "Unedited Color Extend Magnetics Conditioner (300ml) $45.00 Price $ 4547 Compare…" at bounding box center [851, 413] width 340 height 104
type input "47"
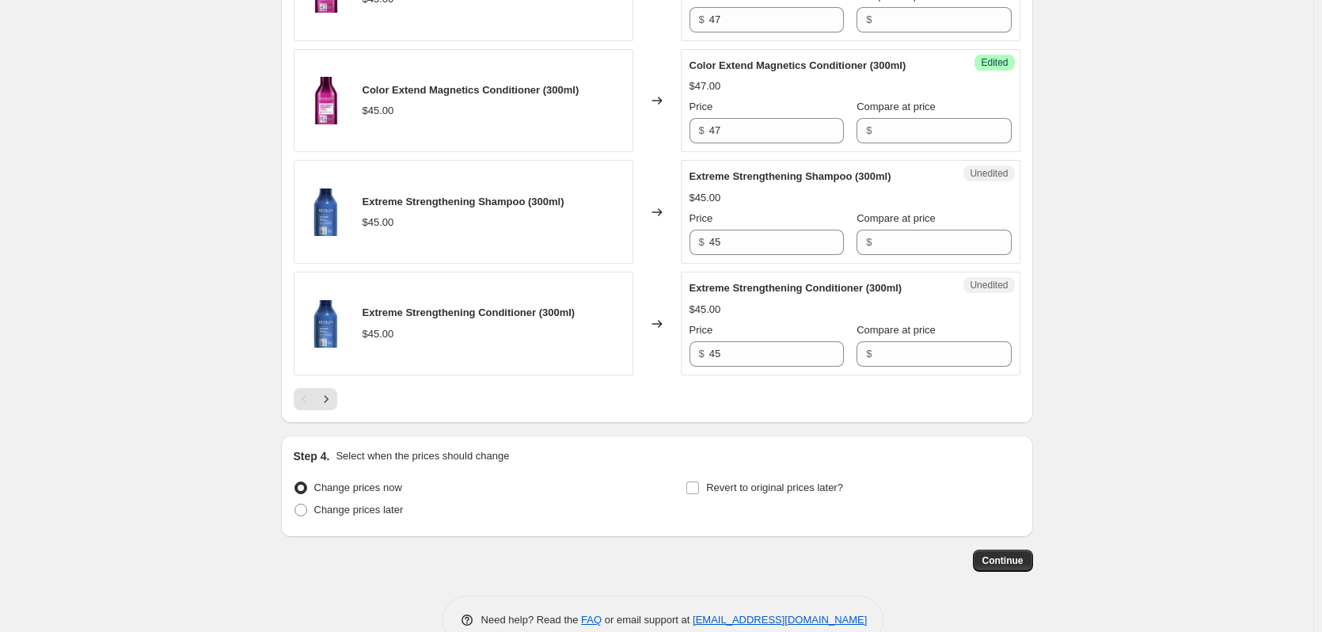
scroll to position [2612, 0]
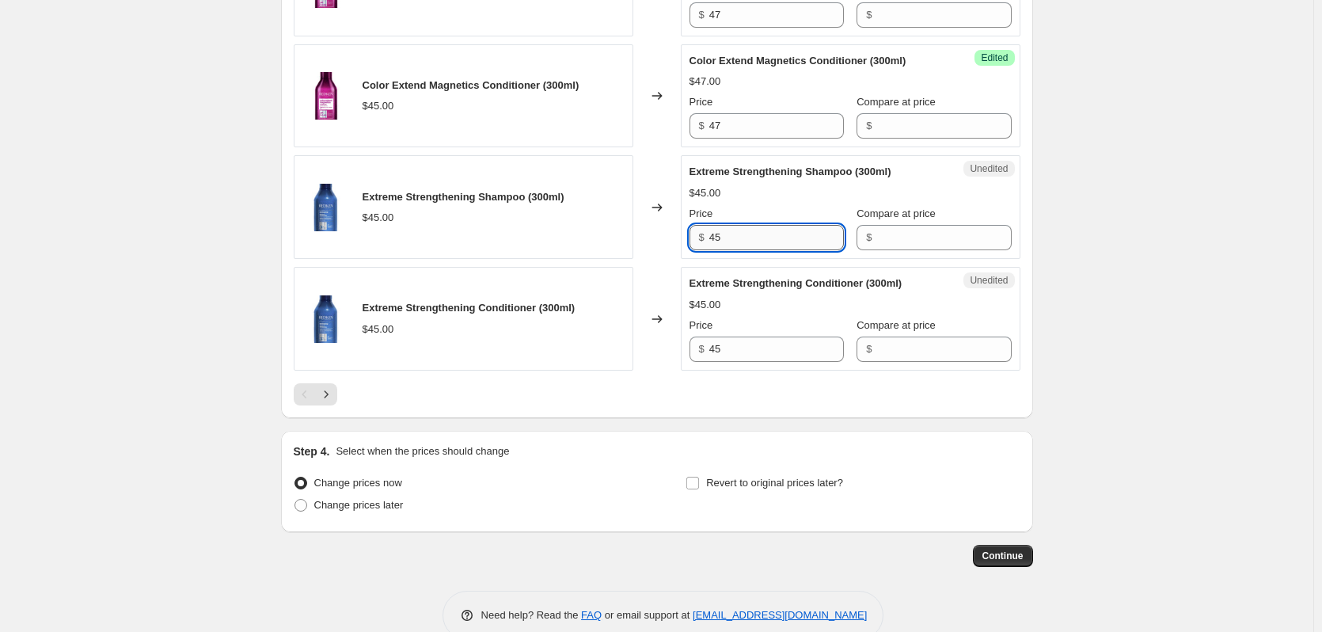
click at [746, 250] on input "45" at bounding box center [776, 237] width 135 height 25
type input "49"
click at [737, 362] on input "45" at bounding box center [776, 348] width 135 height 25
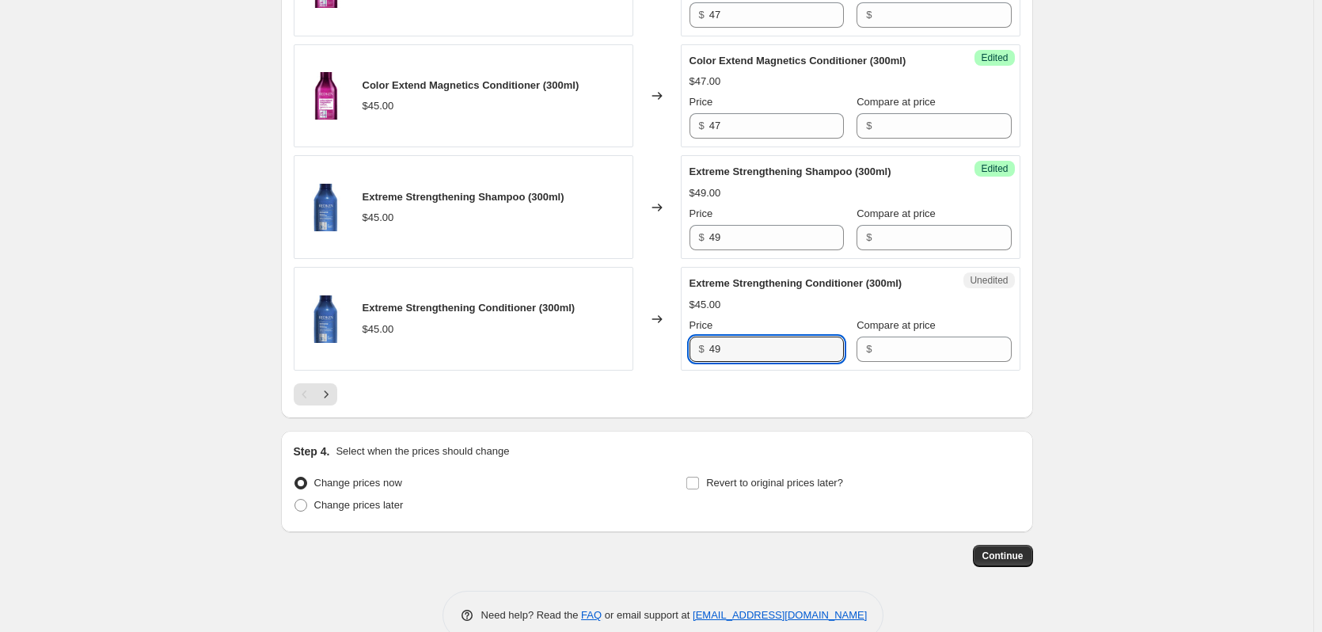
type input "49"
click at [332, 402] on icon "Next" at bounding box center [326, 394] width 16 height 16
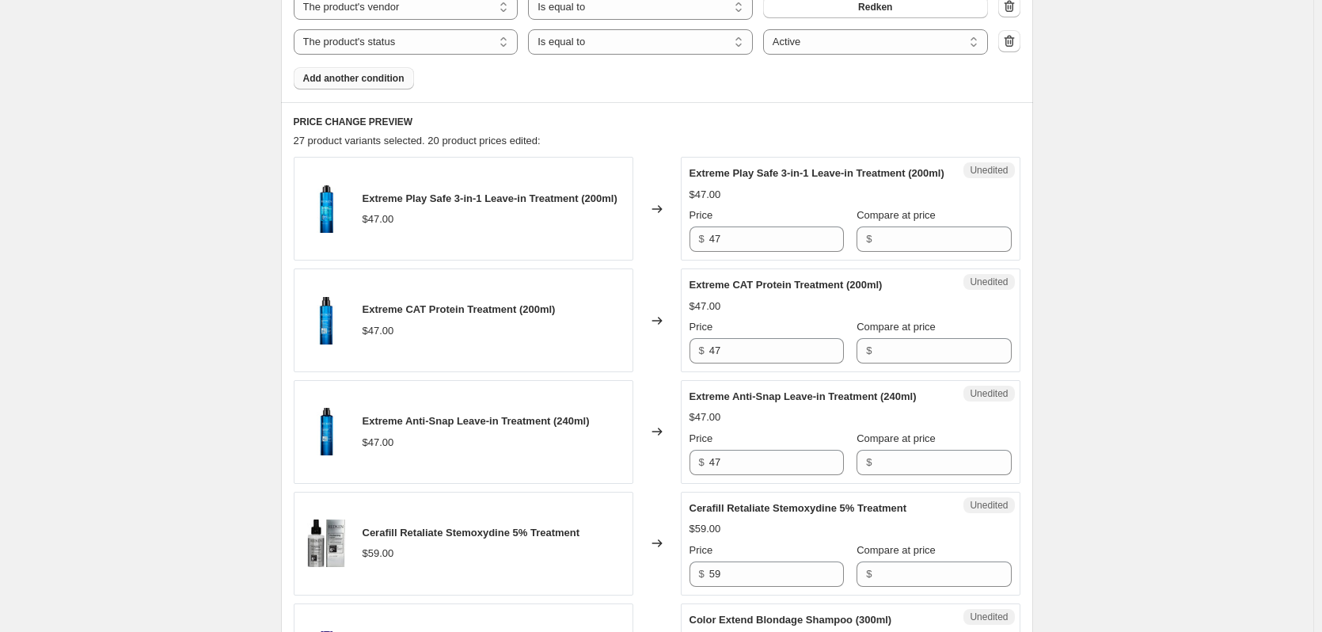
scroll to position [633, 0]
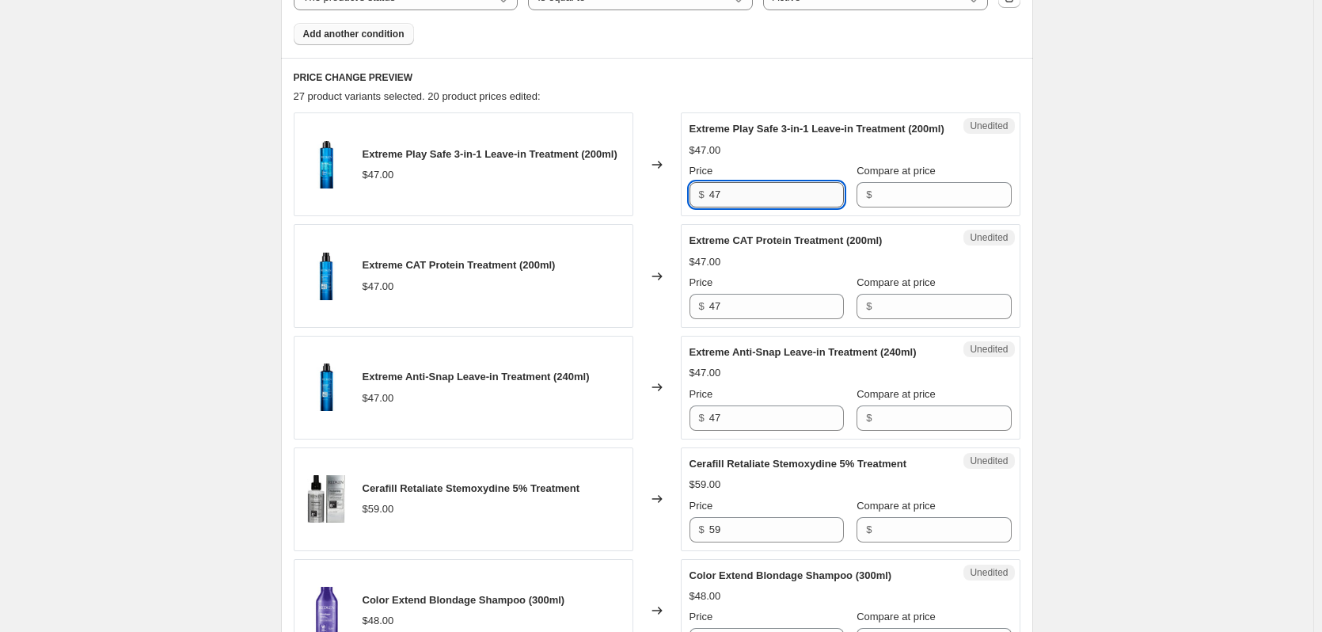
click at [778, 207] on input "47" at bounding box center [776, 194] width 135 height 25
type input "49"
click at [774, 319] on input "47" at bounding box center [776, 306] width 135 height 25
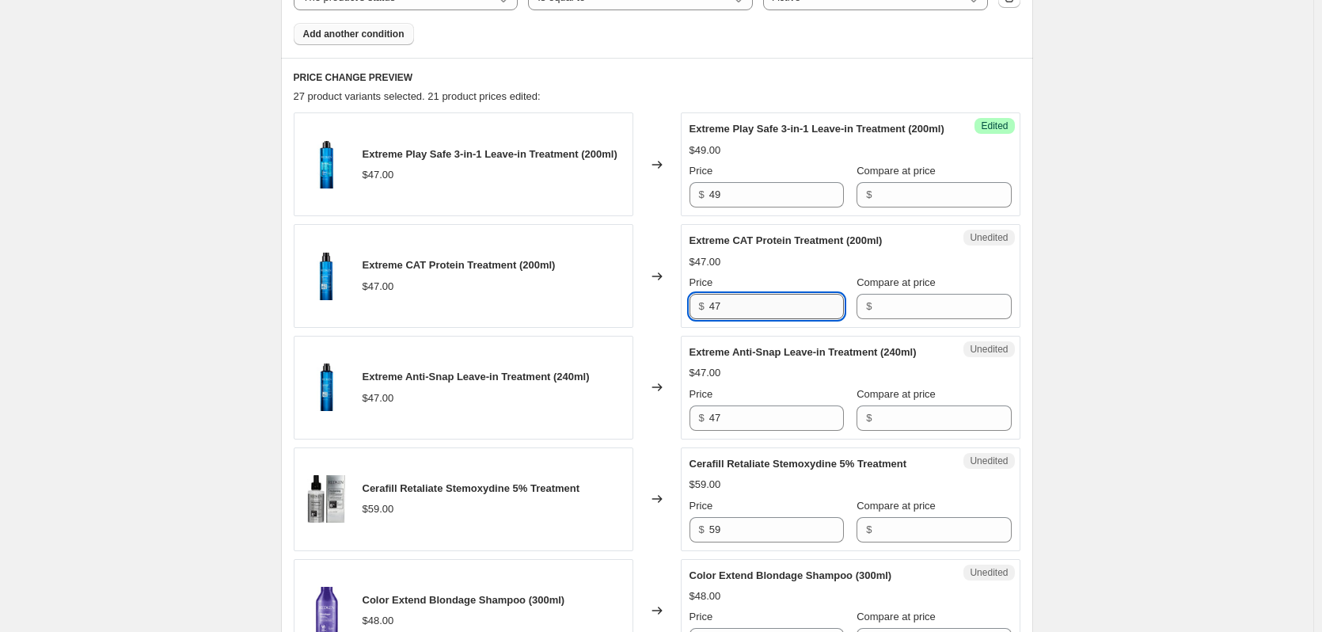
click at [774, 319] on input "47" at bounding box center [776, 306] width 135 height 25
type input "49"
click at [757, 431] on input "47" at bounding box center [776, 417] width 135 height 25
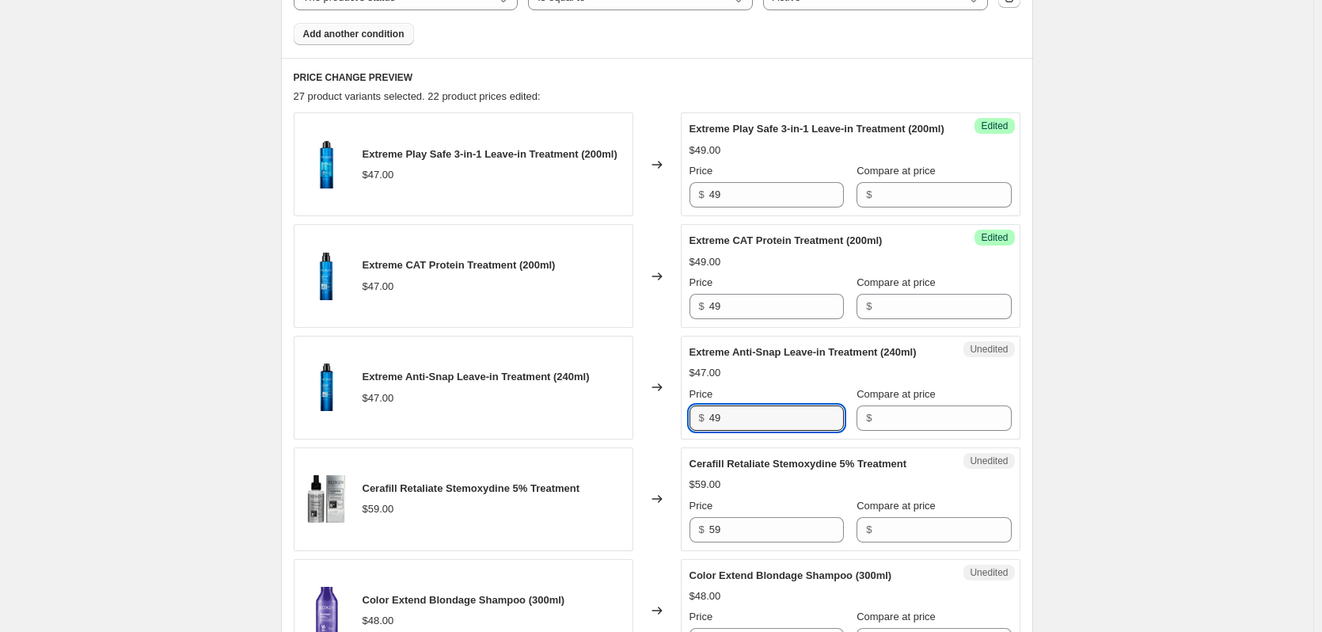
type input "49"
click at [204, 407] on div "Create new price [MEDICAL_DATA]. This page is ready Create new price [MEDICAL_D…" at bounding box center [656, 272] width 1313 height 1811
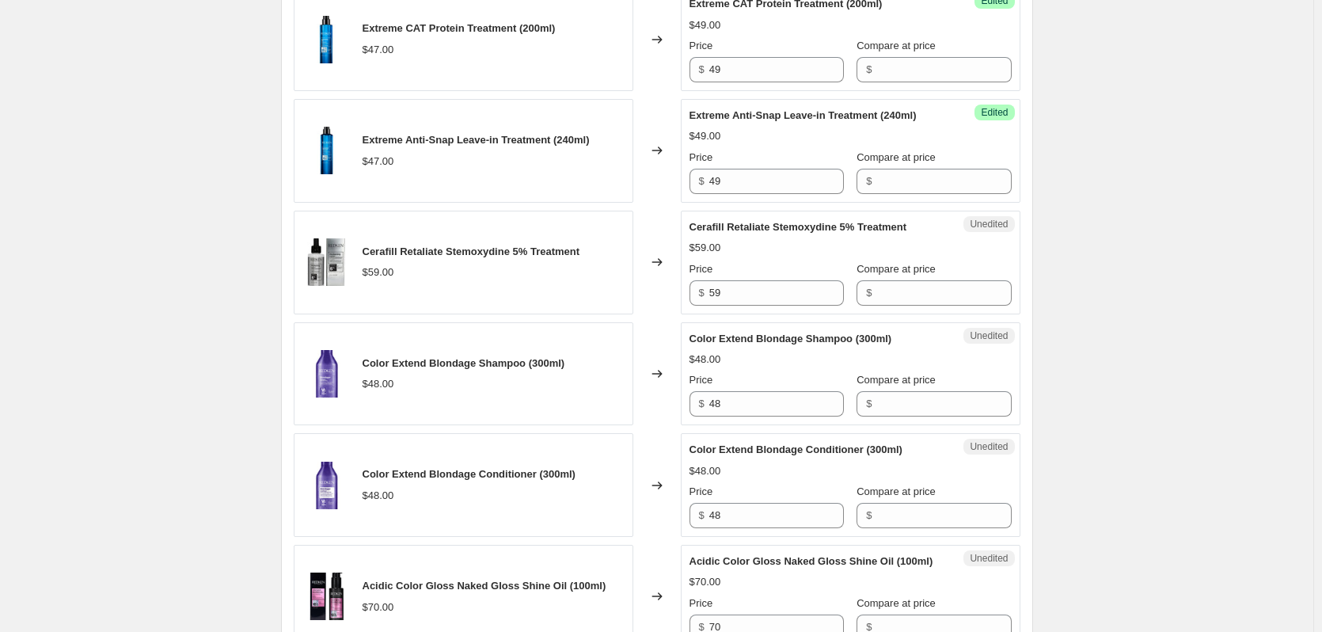
scroll to position [871, 0]
click at [746, 305] on input "59" at bounding box center [776, 291] width 135 height 25
type input "60"
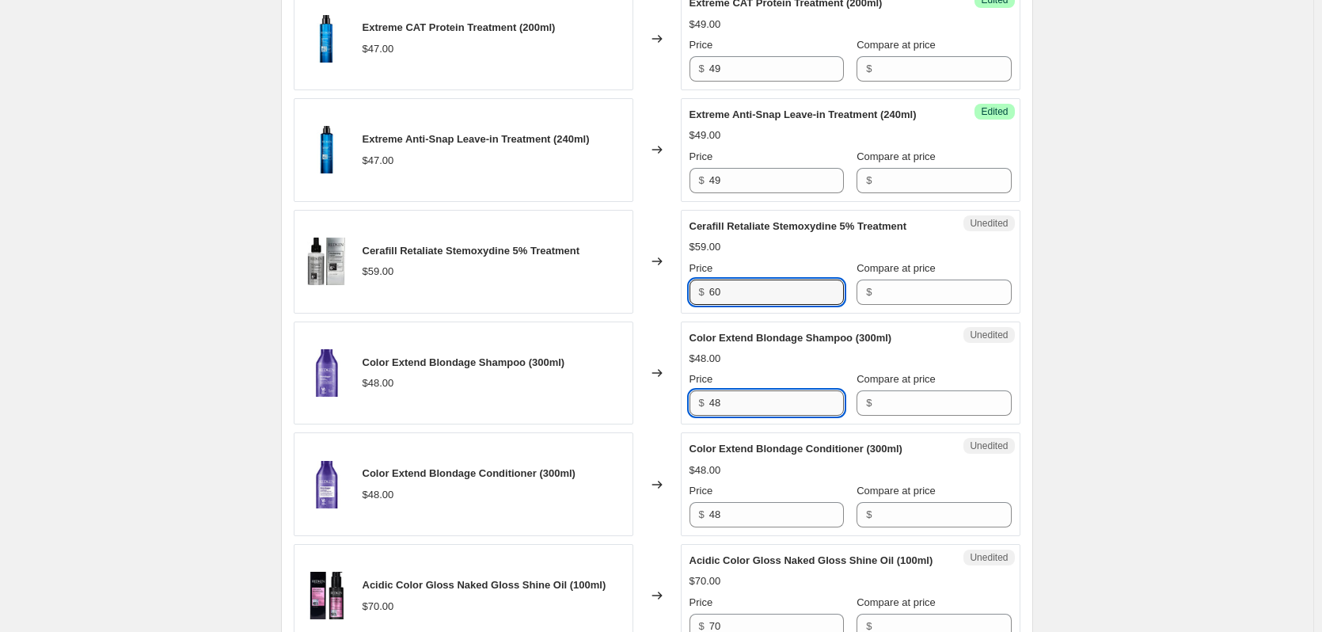
click at [734, 415] on input "48" at bounding box center [776, 402] width 135 height 25
type input "50"
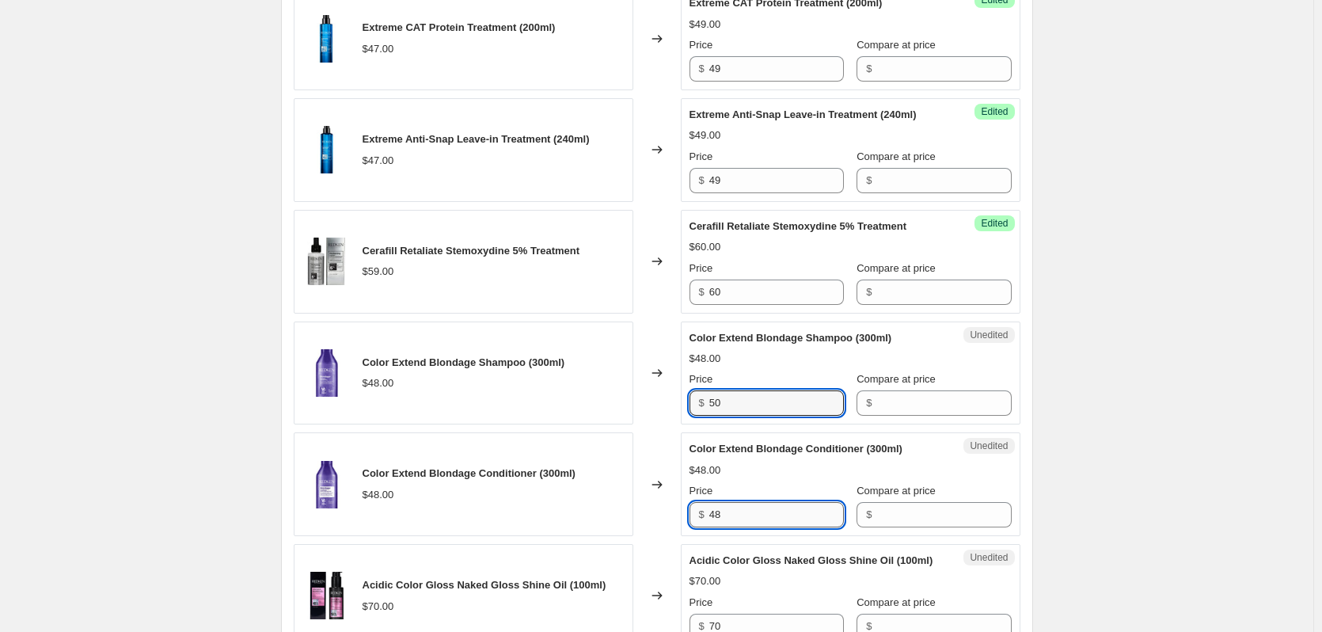
click at [748, 527] on input "48" at bounding box center [776, 514] width 135 height 25
type input "50"
click at [179, 389] on div "Create new price [MEDICAL_DATA]. This page is ready Create new price [MEDICAL_D…" at bounding box center [656, 34] width 1313 height 1811
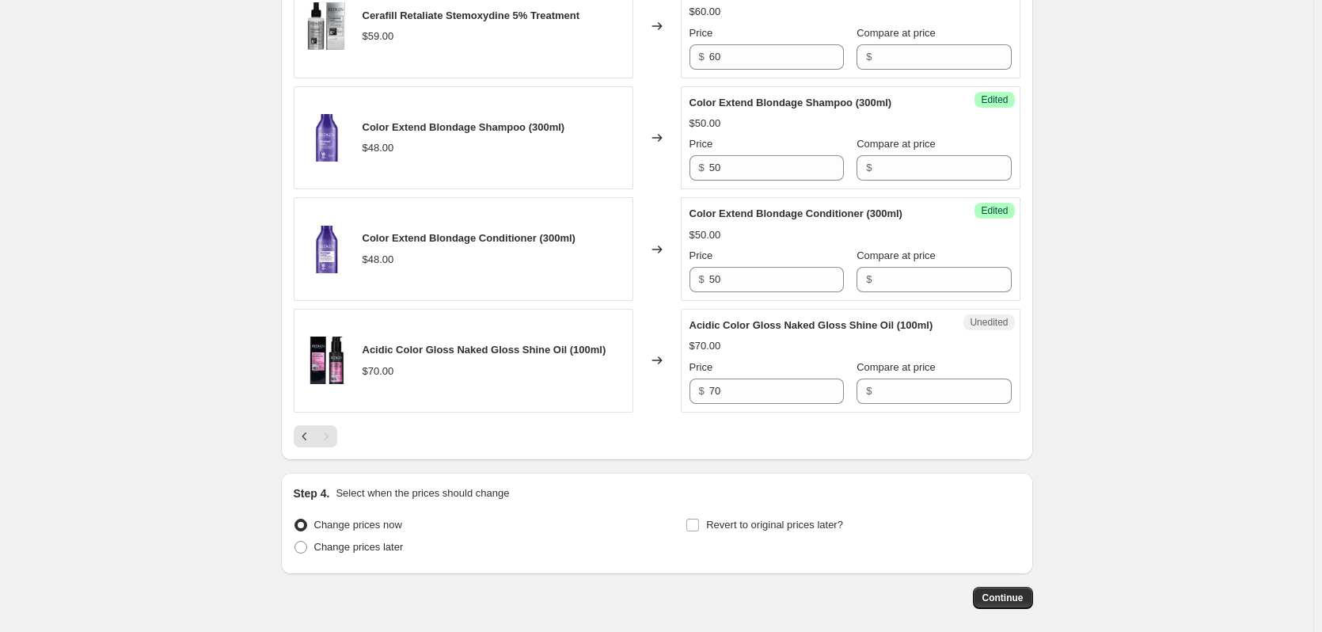
scroll to position [1108, 0]
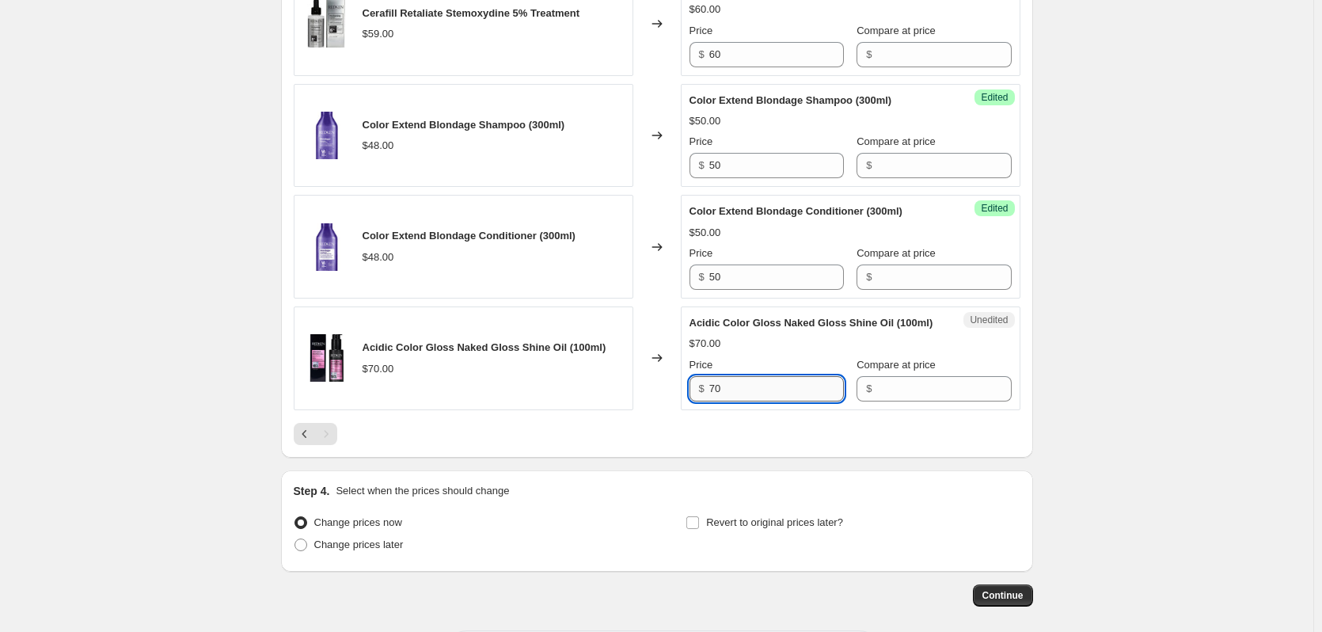
click at [732, 401] on input "70" at bounding box center [776, 388] width 135 height 25
type input "73"
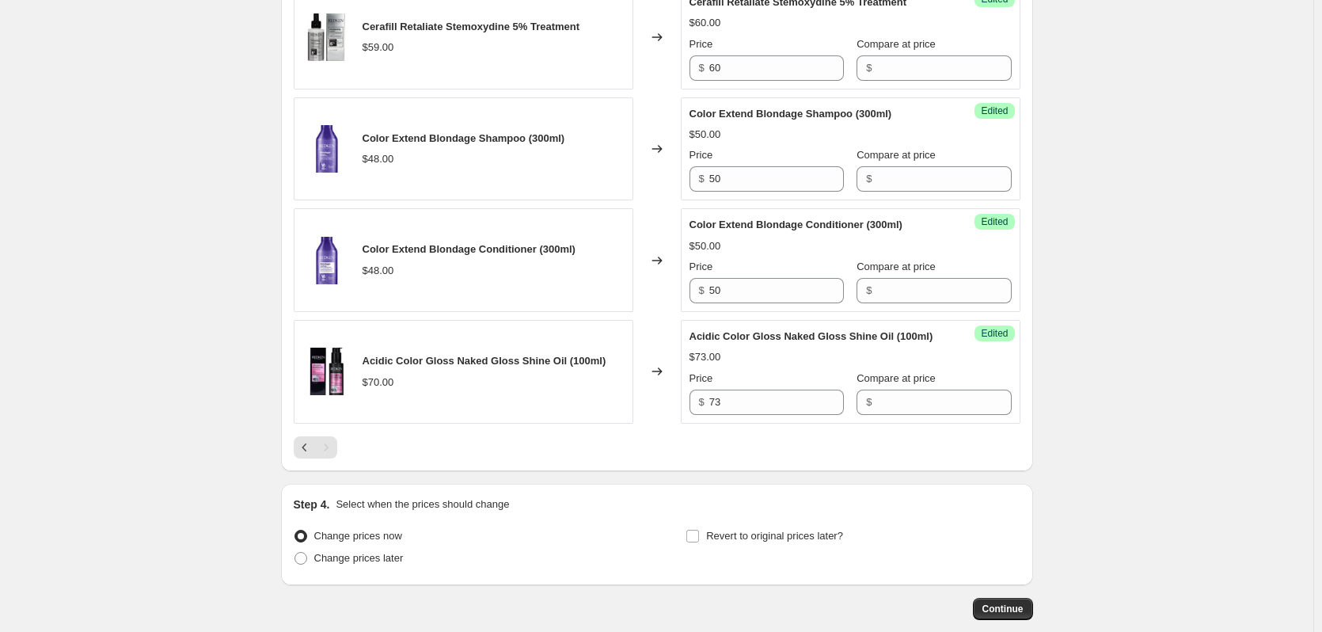
scroll to position [1211, 0]
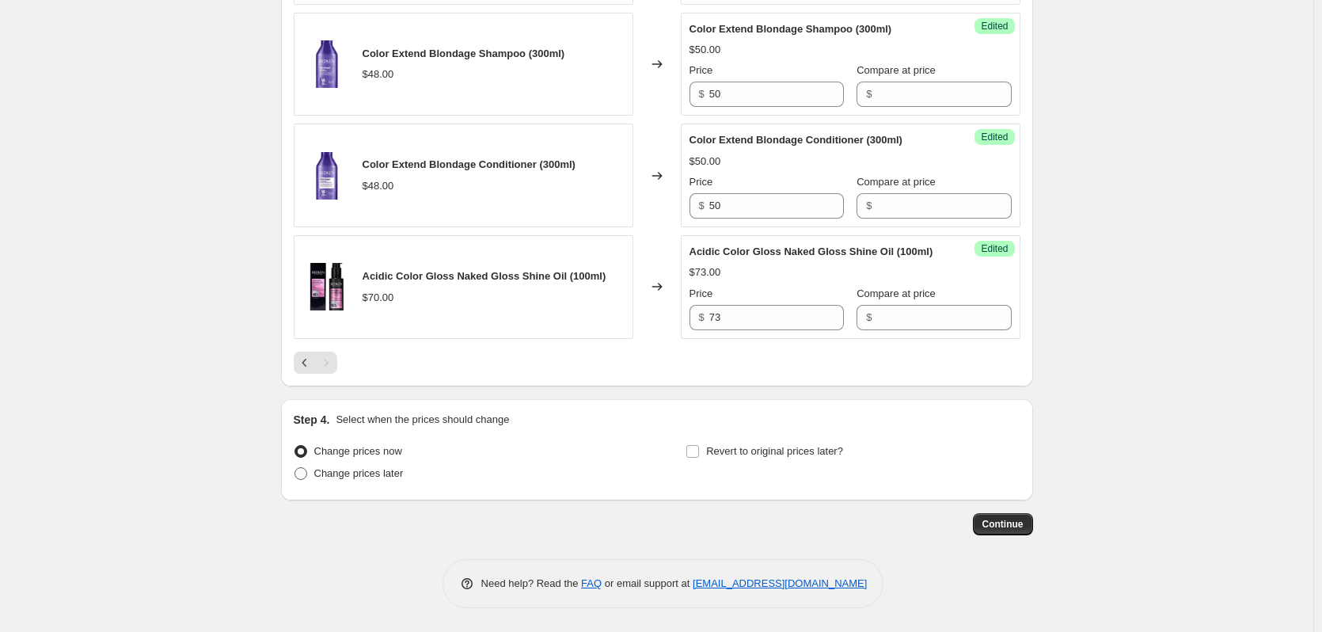
click at [381, 477] on span "Change prices later" at bounding box center [358, 473] width 89 height 12
click at [295, 468] on input "Change prices later" at bounding box center [294, 467] width 1 height 1
radio input "true"
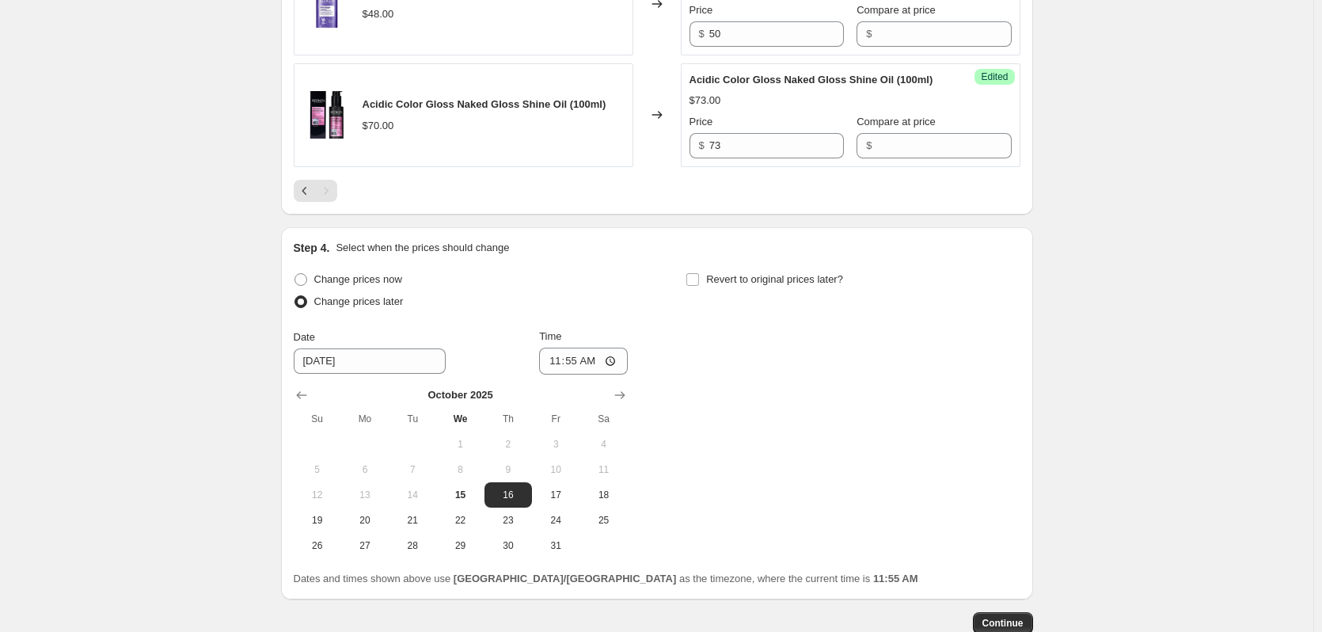
scroll to position [1369, 0]
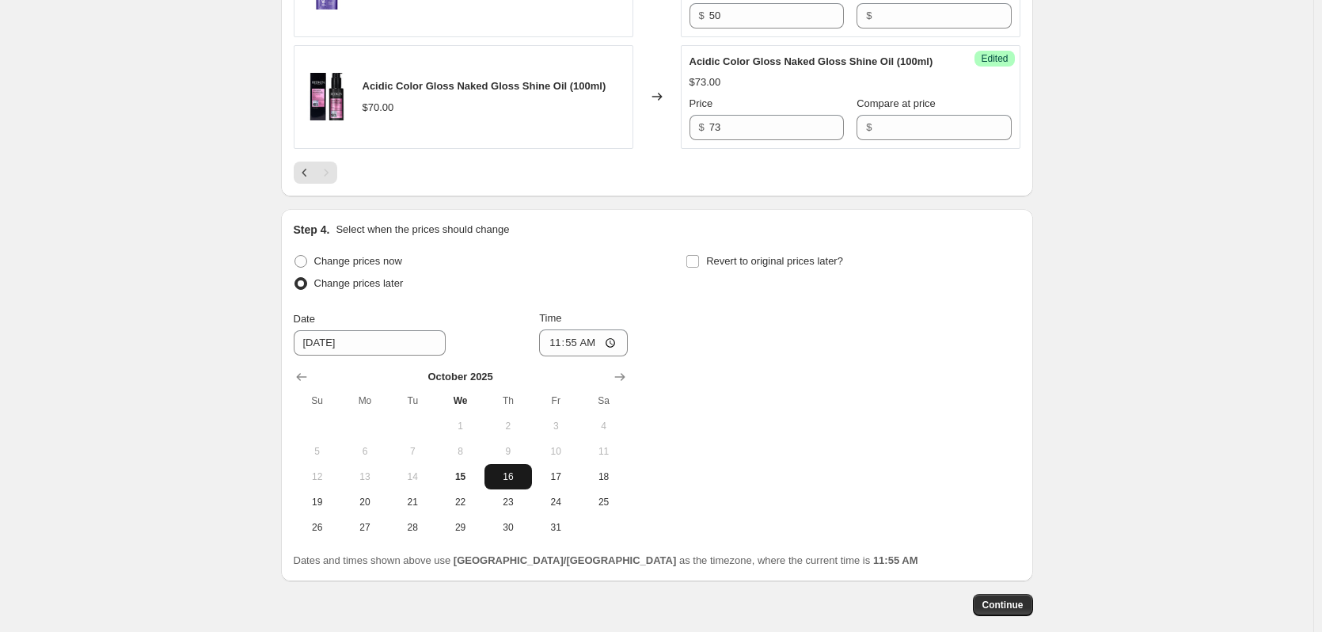
click at [499, 483] on span "16" at bounding box center [508, 476] width 35 height 13
click at [594, 356] on input "11:55" at bounding box center [583, 342] width 89 height 27
click at [555, 356] on input "11:55" at bounding box center [583, 342] width 89 height 27
type input "00:55"
click at [570, 356] on input "00:55" at bounding box center [583, 342] width 89 height 27
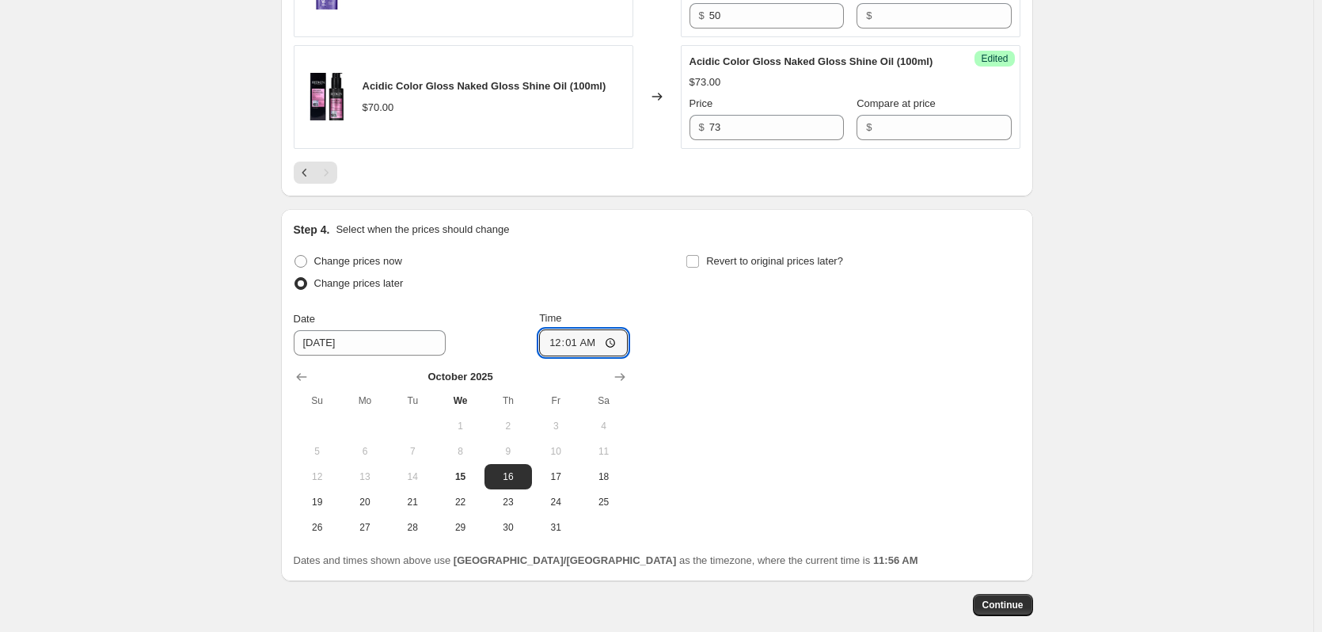
click at [730, 403] on div "Change prices now Change prices later Date [DATE] Time 00:[DATE] Mo Tu We Th Fr…" at bounding box center [657, 395] width 727 height 290
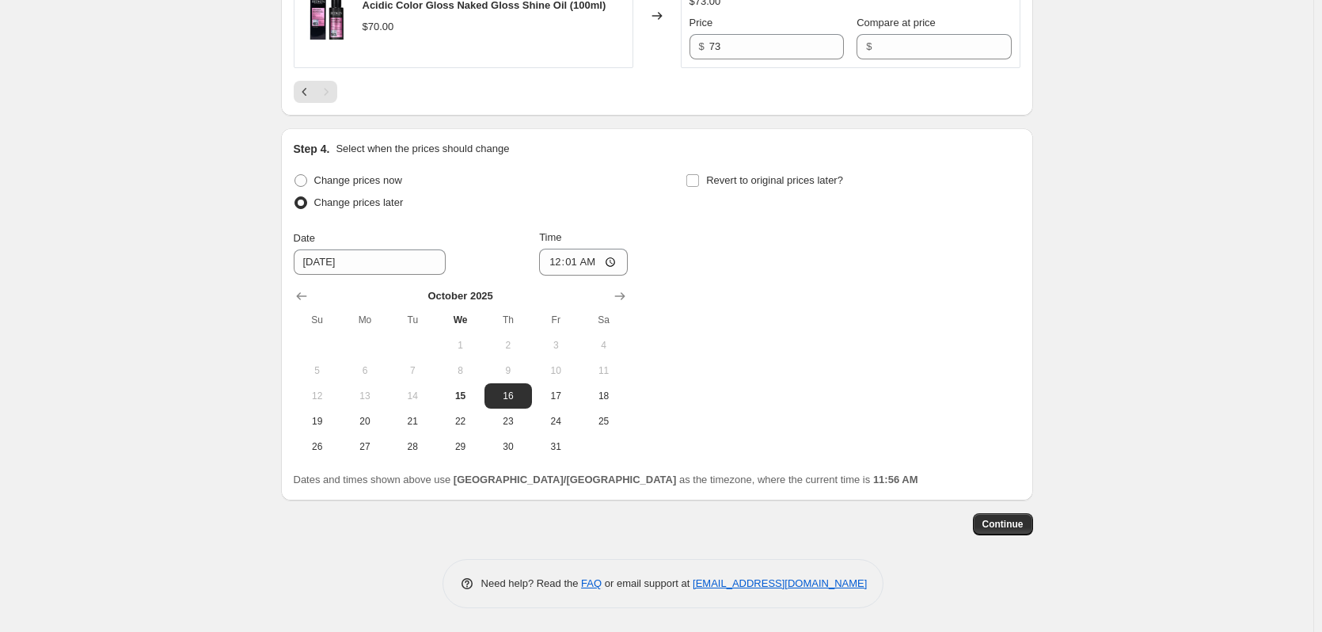
scroll to position [1482, 0]
click at [1011, 522] on span "Continue" at bounding box center [1002, 524] width 41 height 13
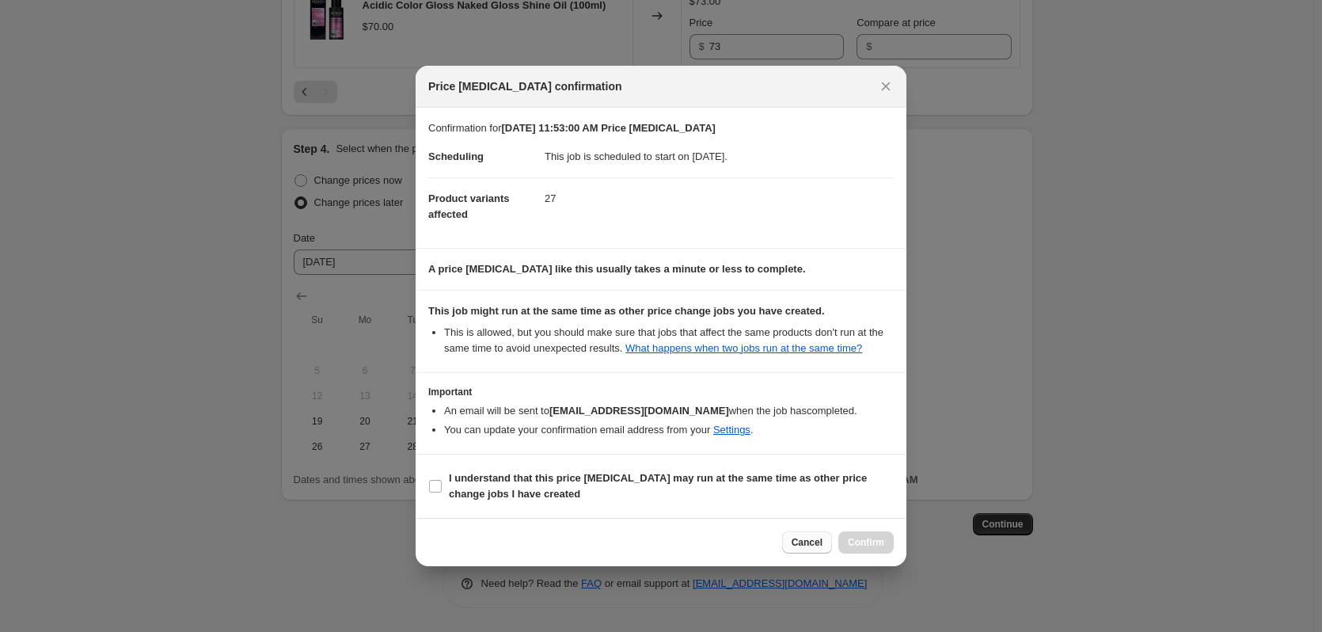
click at [802, 537] on span "Cancel" at bounding box center [806, 542] width 31 height 13
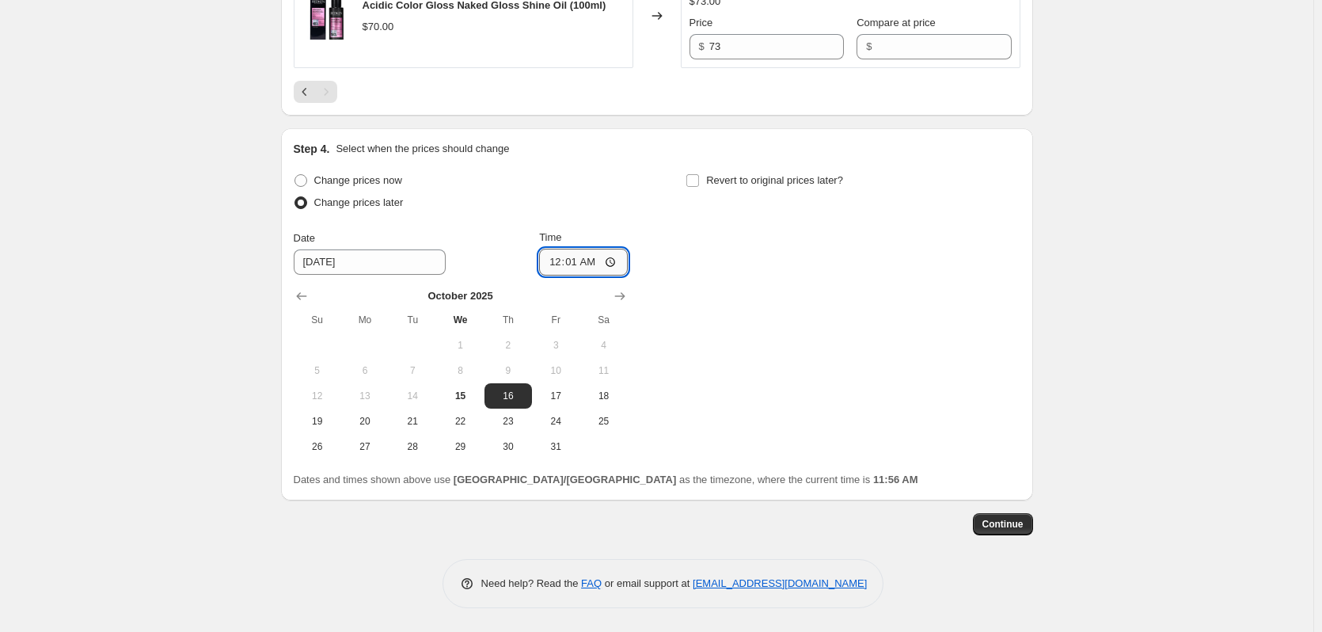
click at [579, 257] on input "00:01" at bounding box center [583, 262] width 89 height 27
click at [578, 265] on input "00:01" at bounding box center [583, 262] width 89 height 27
type input "00:03"
click at [738, 282] on div "Change prices now Change prices later Date [DATE] Time 00:[DATE] Mo Tu We Th Fr…" at bounding box center [657, 314] width 727 height 290
click at [1017, 533] on button "Continue" at bounding box center [1003, 524] width 60 height 22
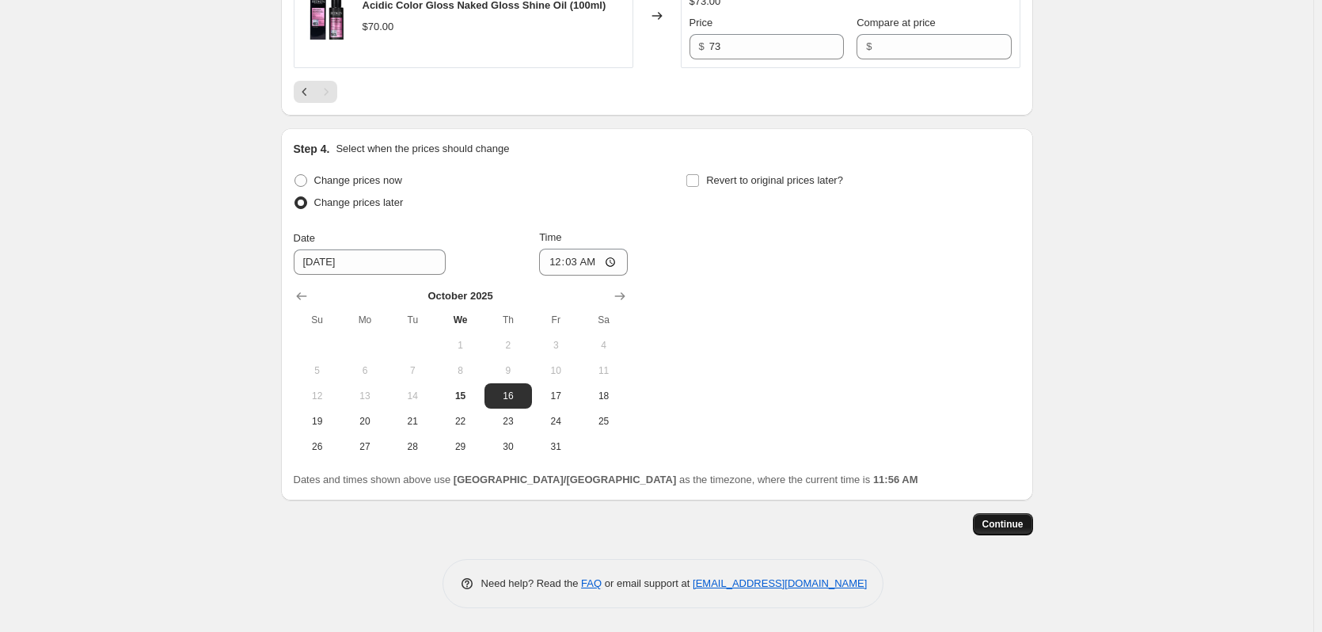
scroll to position [0, 0]
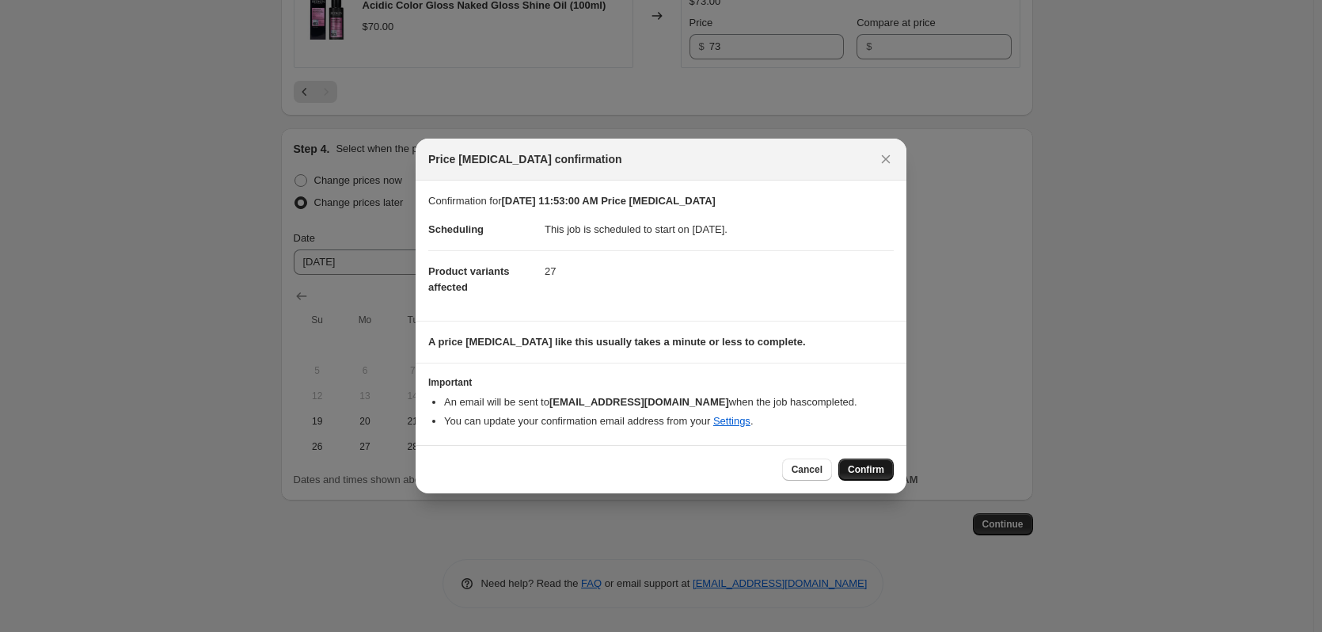
click at [848, 465] on button "Confirm" at bounding box center [865, 469] width 55 height 22
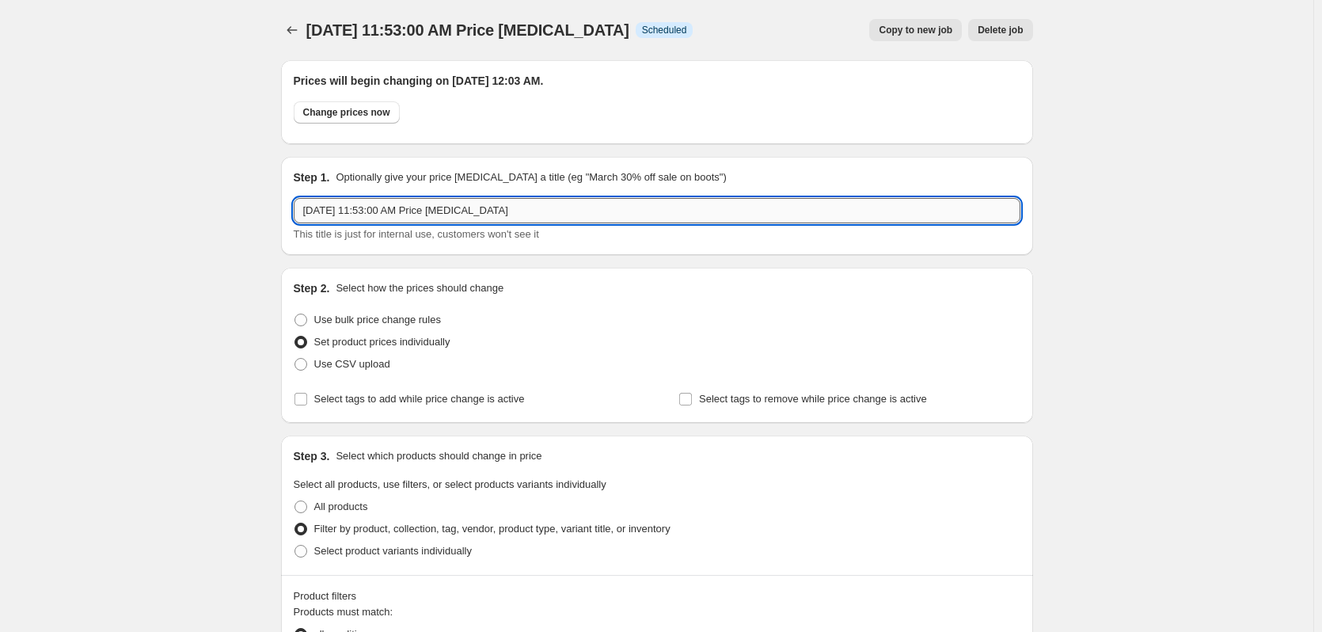
click at [532, 210] on input "[DATE] 11:53:00 AM Price [MEDICAL_DATA]" at bounding box center [657, 210] width 727 height 25
type input "Redken Permanent Price Change"
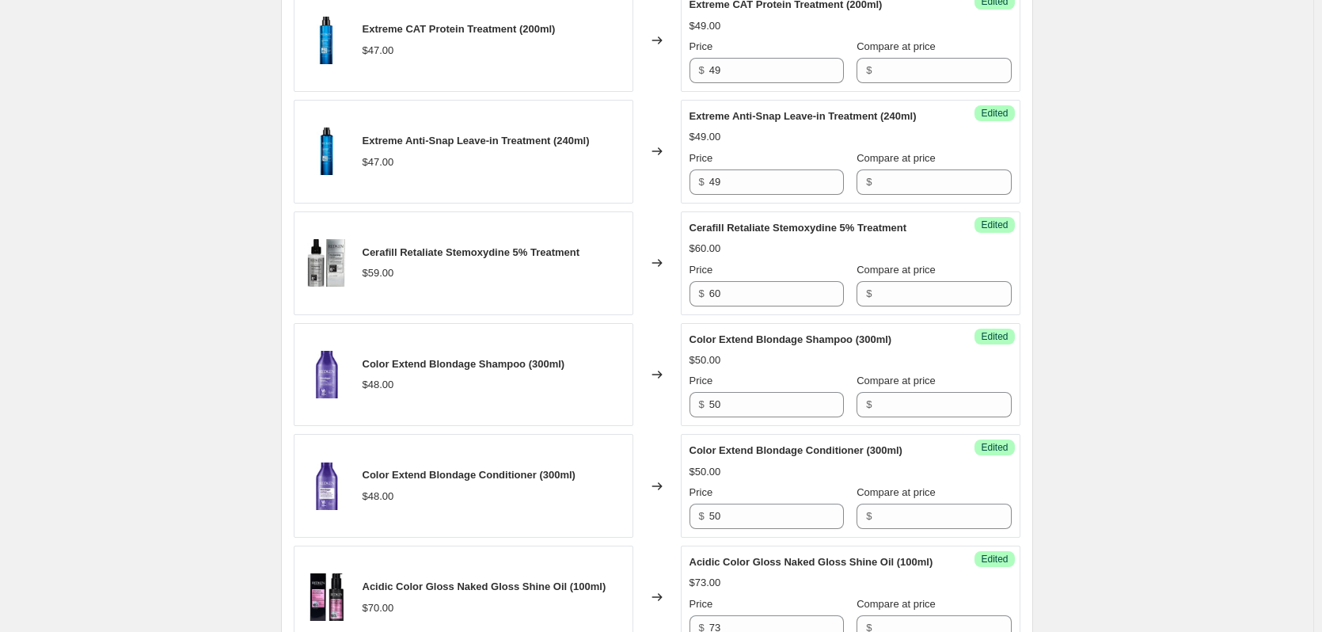
scroll to position [1578, 0]
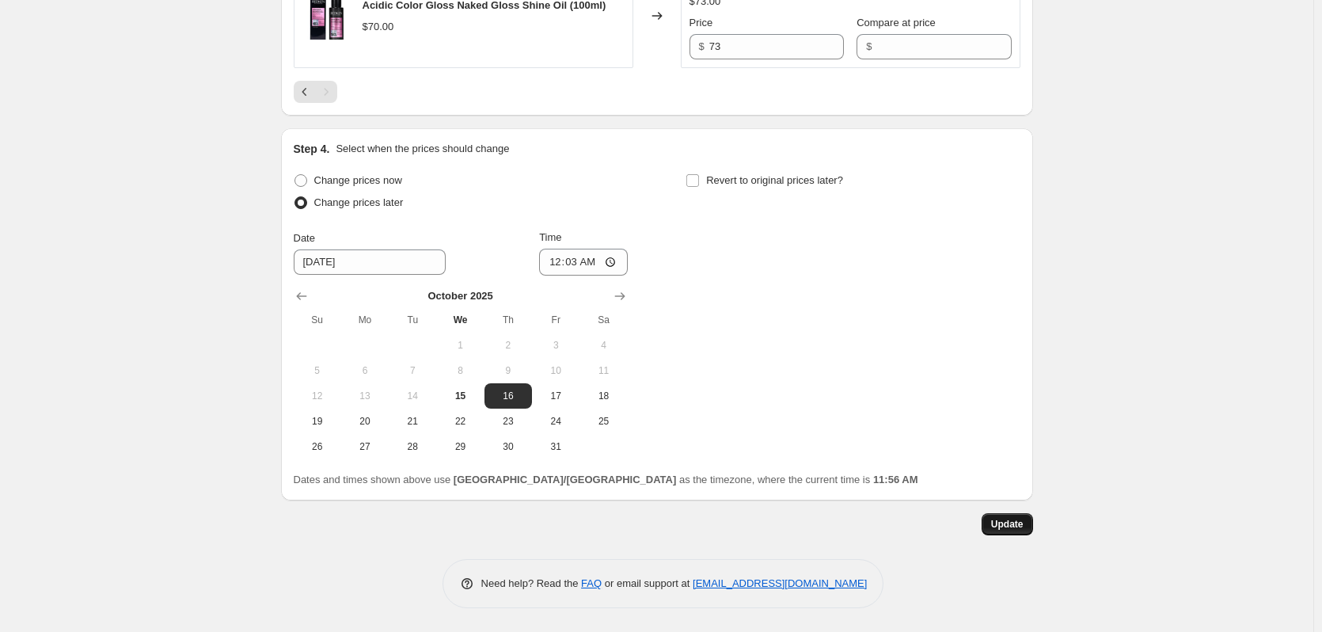
click at [1023, 528] on span "Update" at bounding box center [1007, 524] width 32 height 13
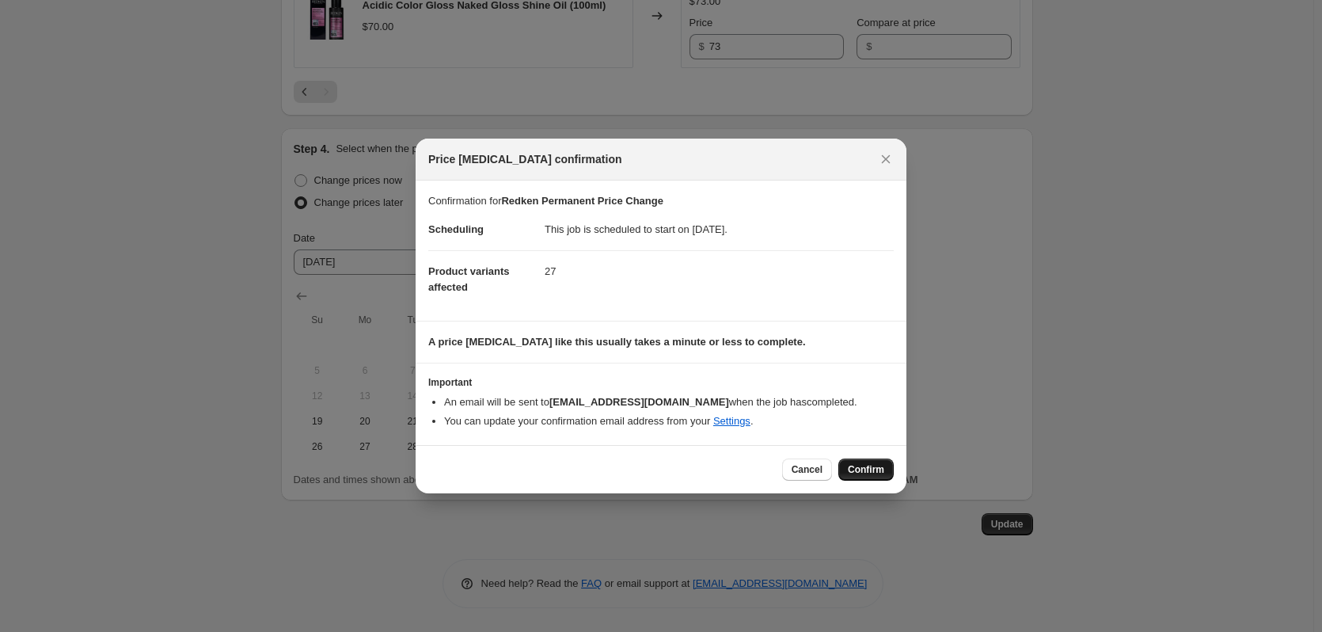
click at [850, 471] on span "Confirm" at bounding box center [866, 469] width 36 height 13
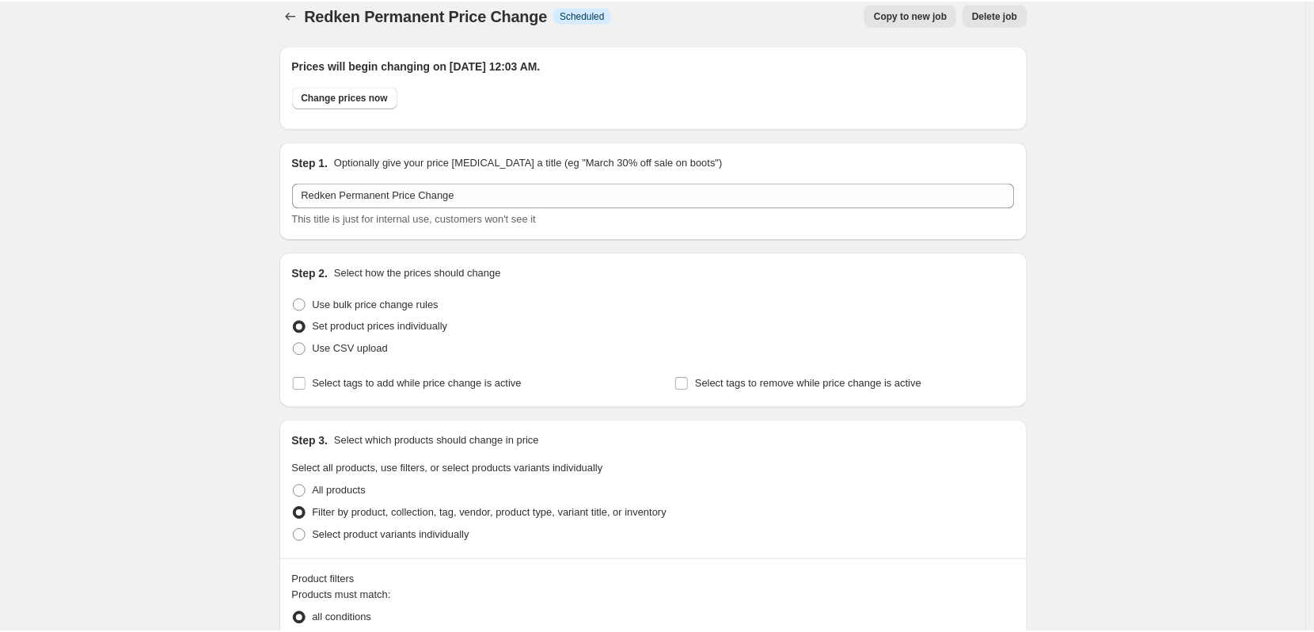
scroll to position [0, 0]
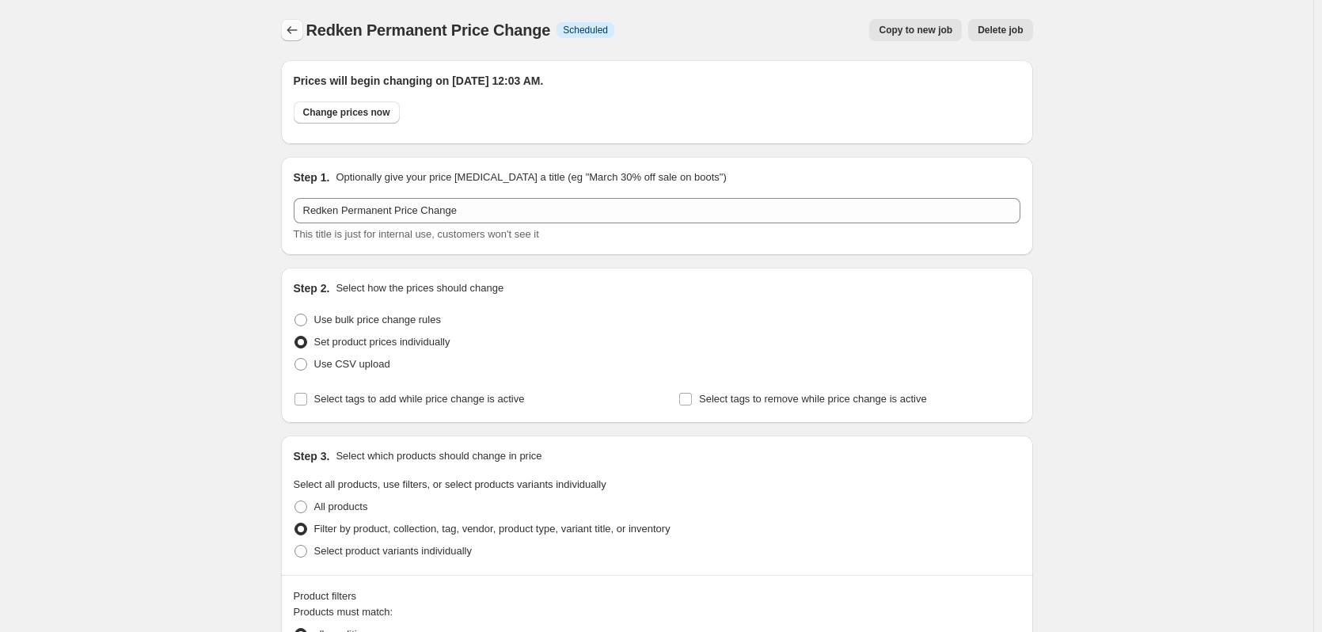
click at [298, 27] on icon "Price change jobs" at bounding box center [292, 30] width 16 height 16
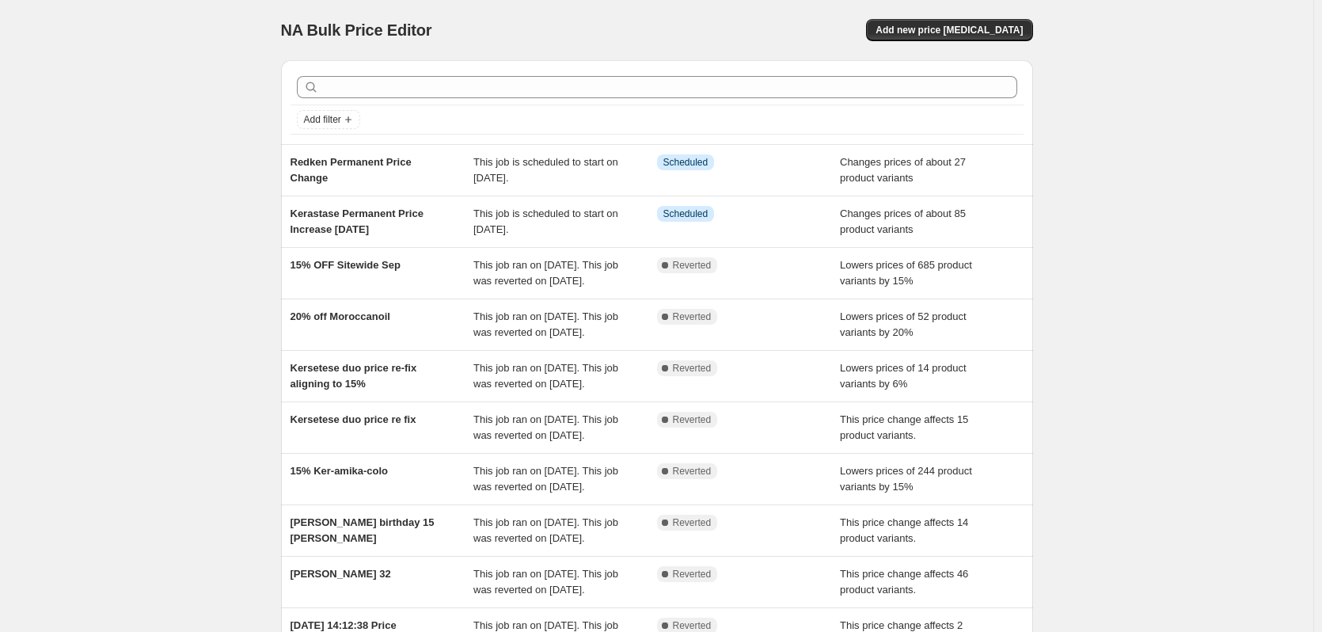
click at [173, 241] on div "NA Bulk Price Editor. This page is ready NA Bulk Price Editor Add new price [ME…" at bounding box center [656, 407] width 1313 height 815
